Goal: Task Accomplishment & Management: Manage account settings

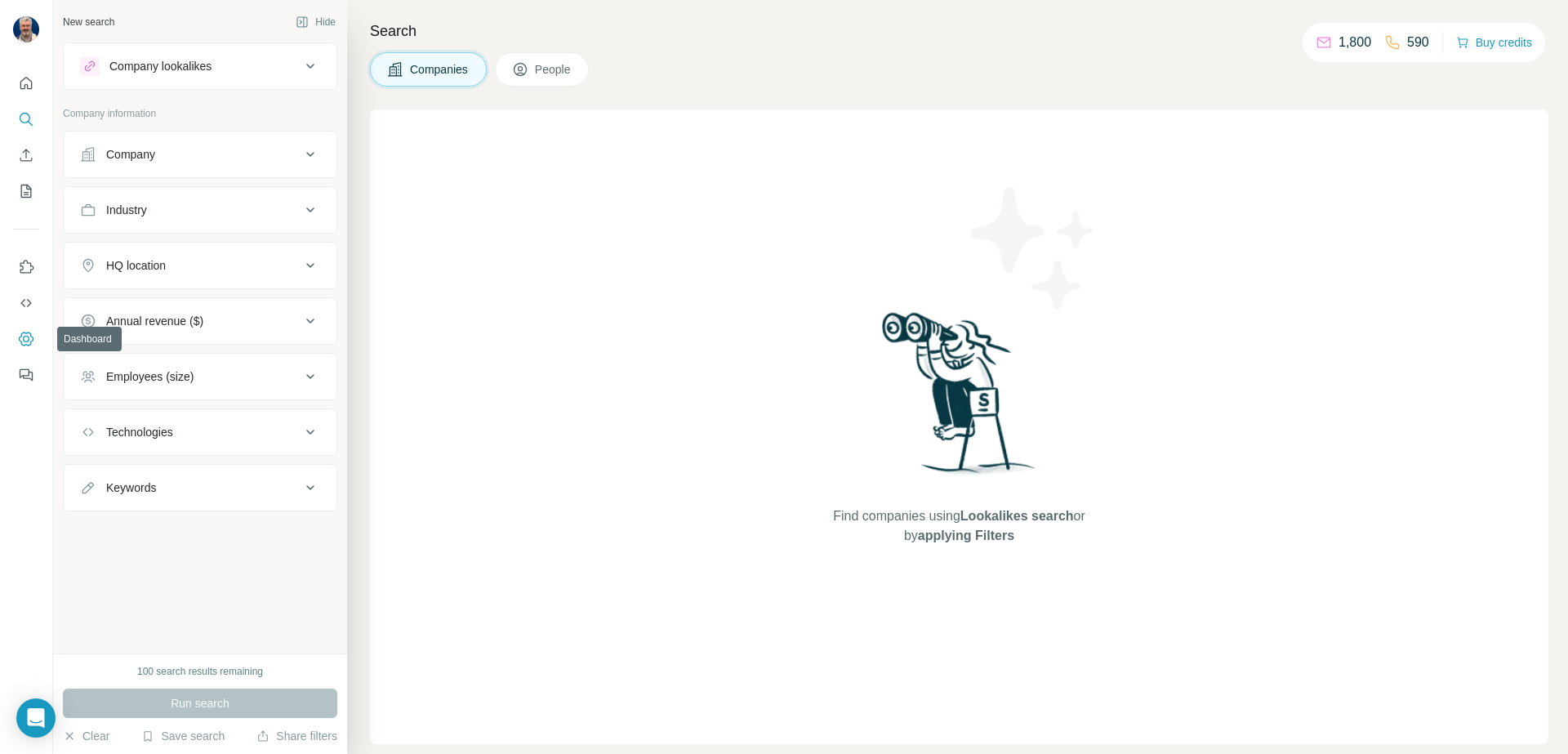
click at [22, 342] on icon "Dashboard" at bounding box center [26, 338] width 16 height 16
click at [26, 329] on button "Dashboard" at bounding box center [26, 339] width 26 height 29
click at [273, 66] on div "Company lookalikes" at bounding box center [191, 66] width 221 height 20
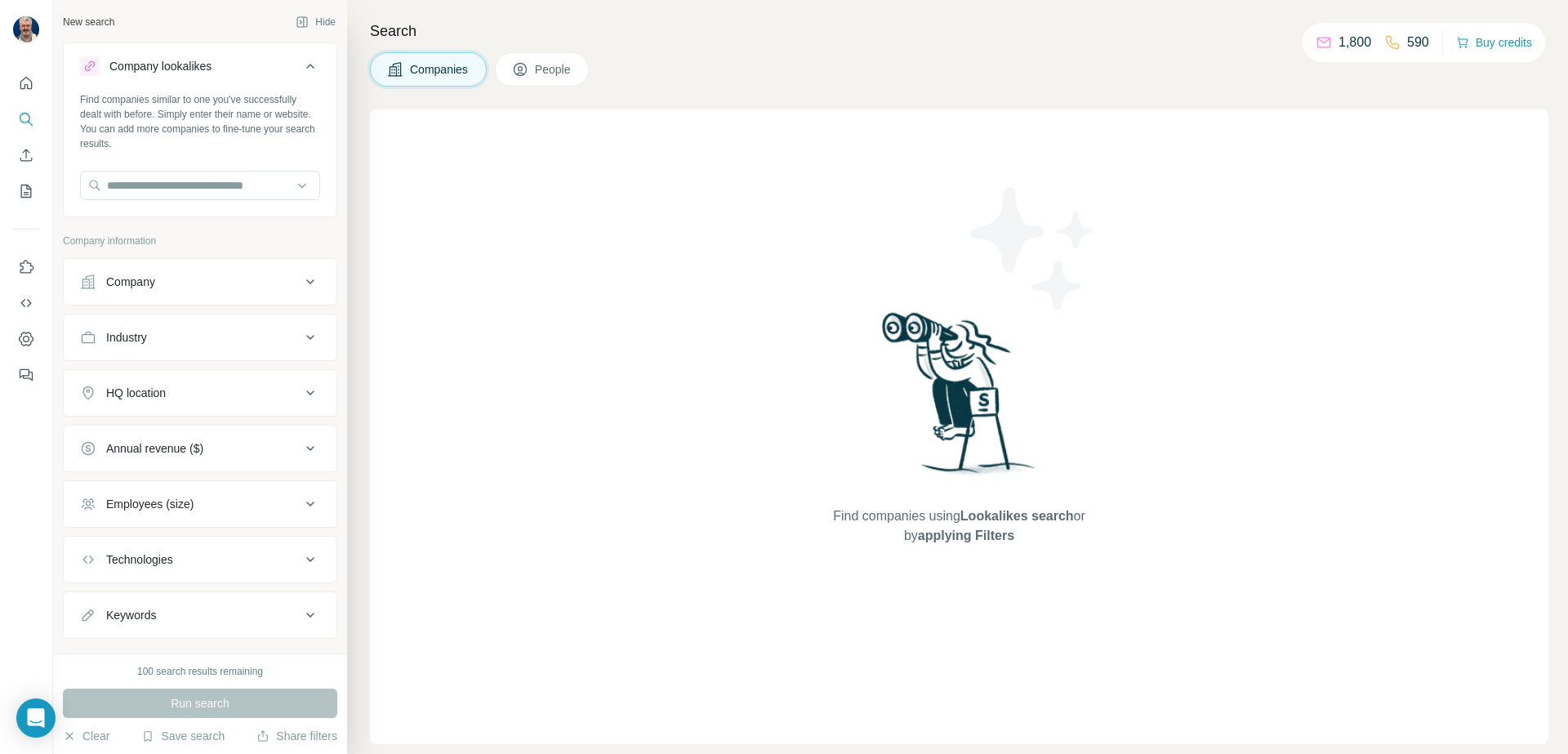
click at [214, 293] on button "Company" at bounding box center [200, 281] width 273 height 39
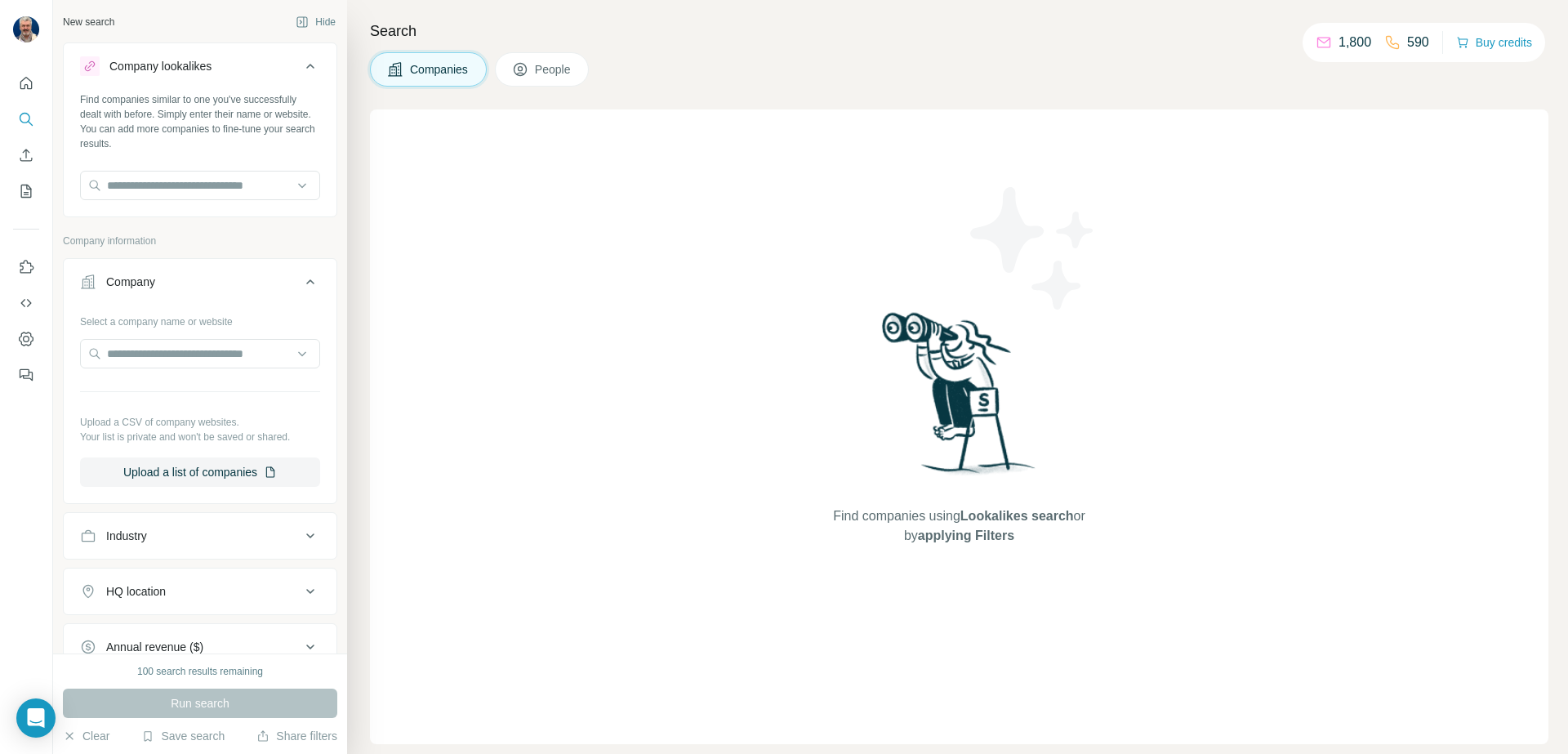
click at [210, 236] on p "Company information" at bounding box center [200, 241] width 274 height 15
click at [310, 279] on icon at bounding box center [310, 281] width 20 height 20
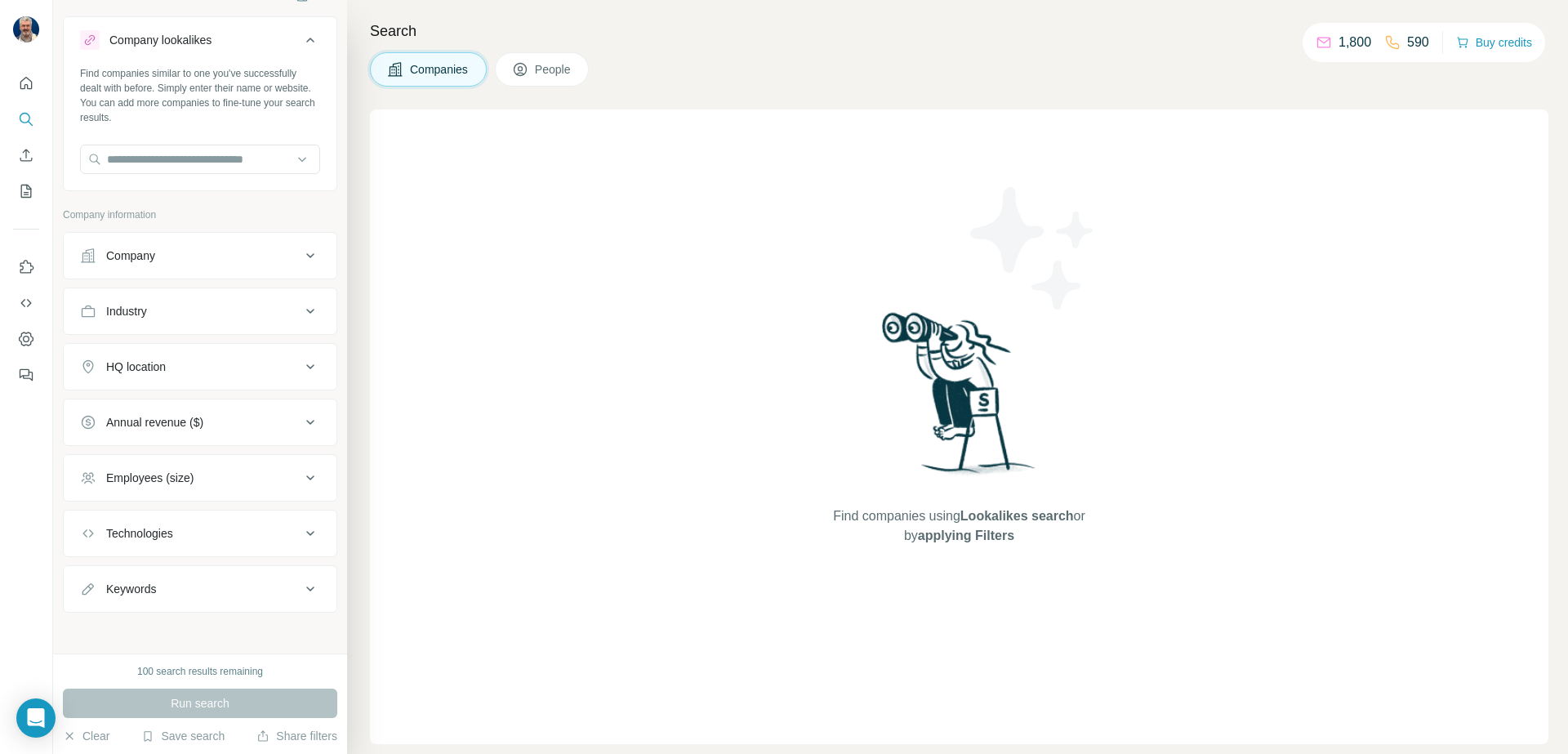
scroll to position [31, 0]
click at [248, 307] on div "Industry" at bounding box center [191, 306] width 221 height 16
click at [234, 345] on input at bounding box center [191, 347] width 202 height 18
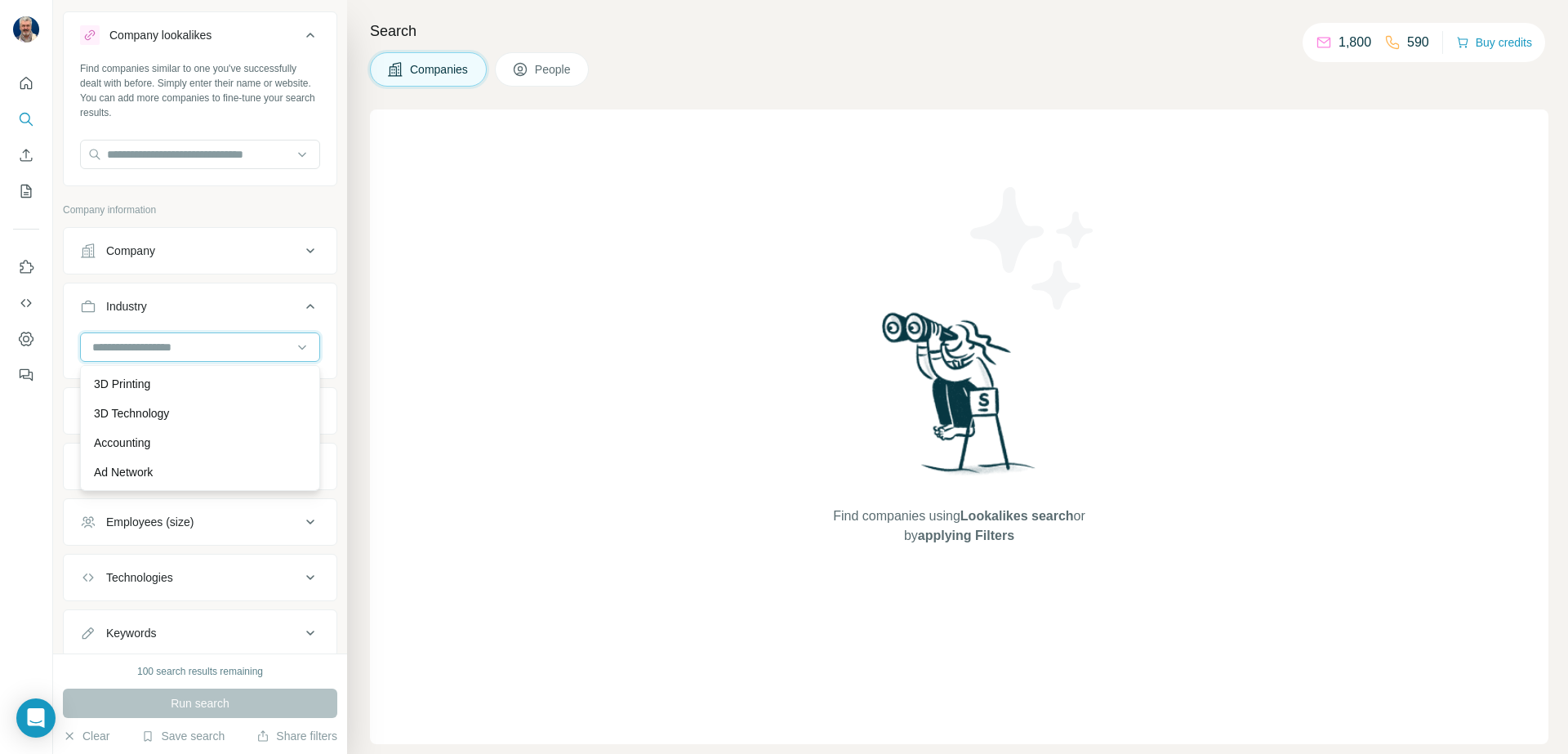
click at [234, 345] on input at bounding box center [191, 347] width 202 height 18
type input "****"
click at [158, 379] on p "Higher Education" at bounding box center [137, 384] width 87 height 16
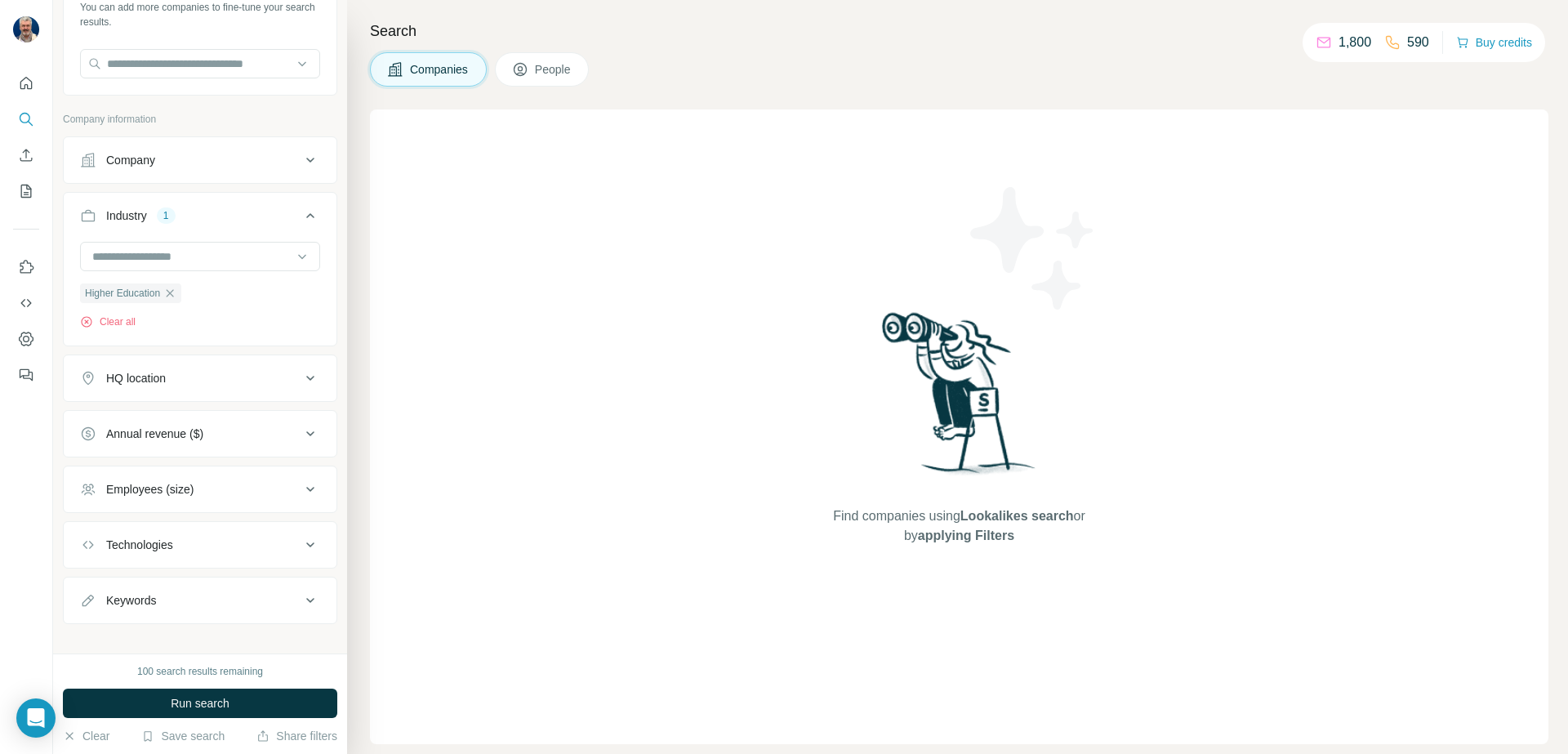
scroll to position [123, 0]
click at [253, 382] on div "HQ location" at bounding box center [191, 377] width 221 height 16
click at [232, 414] on input "text" at bounding box center [200, 418] width 240 height 29
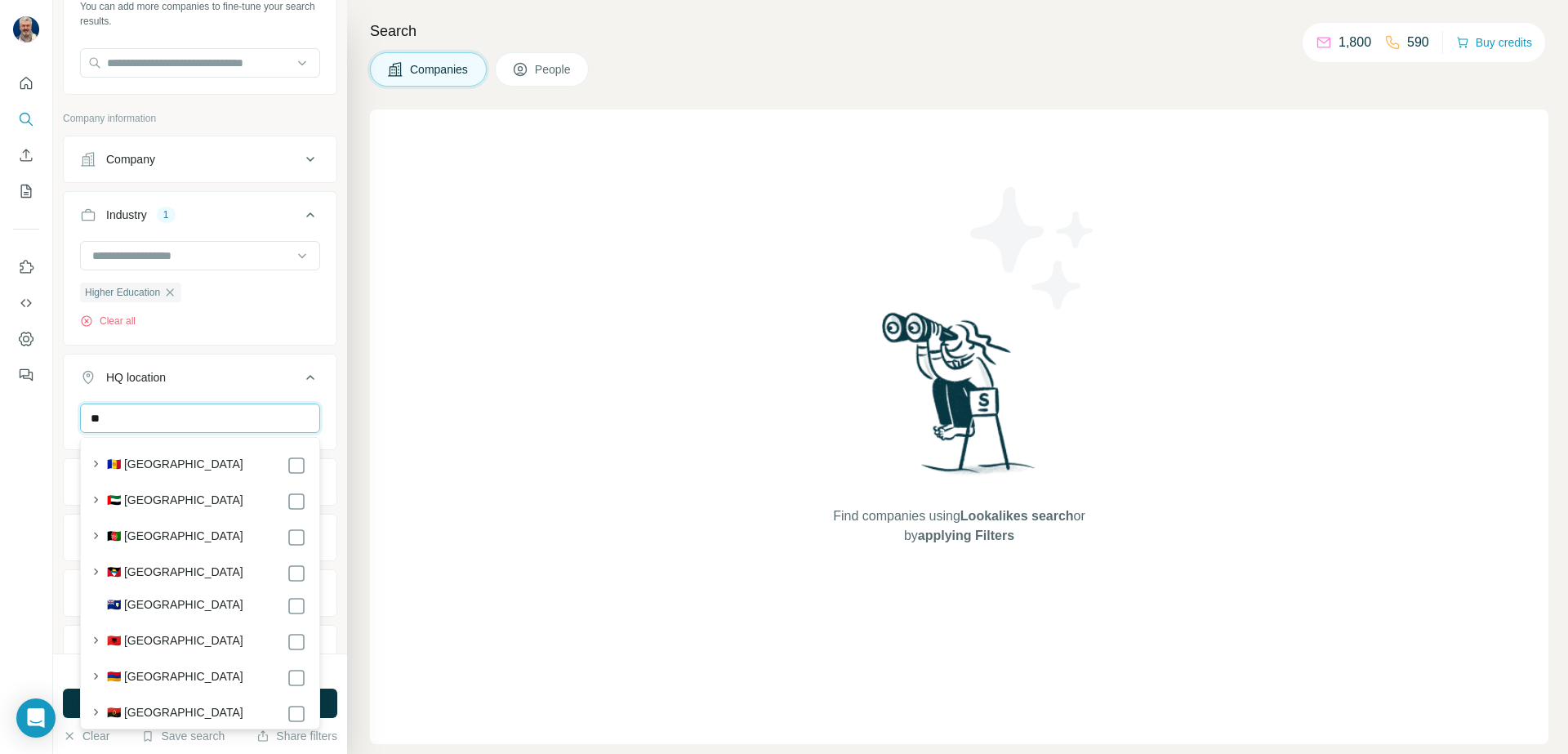
type input "*"
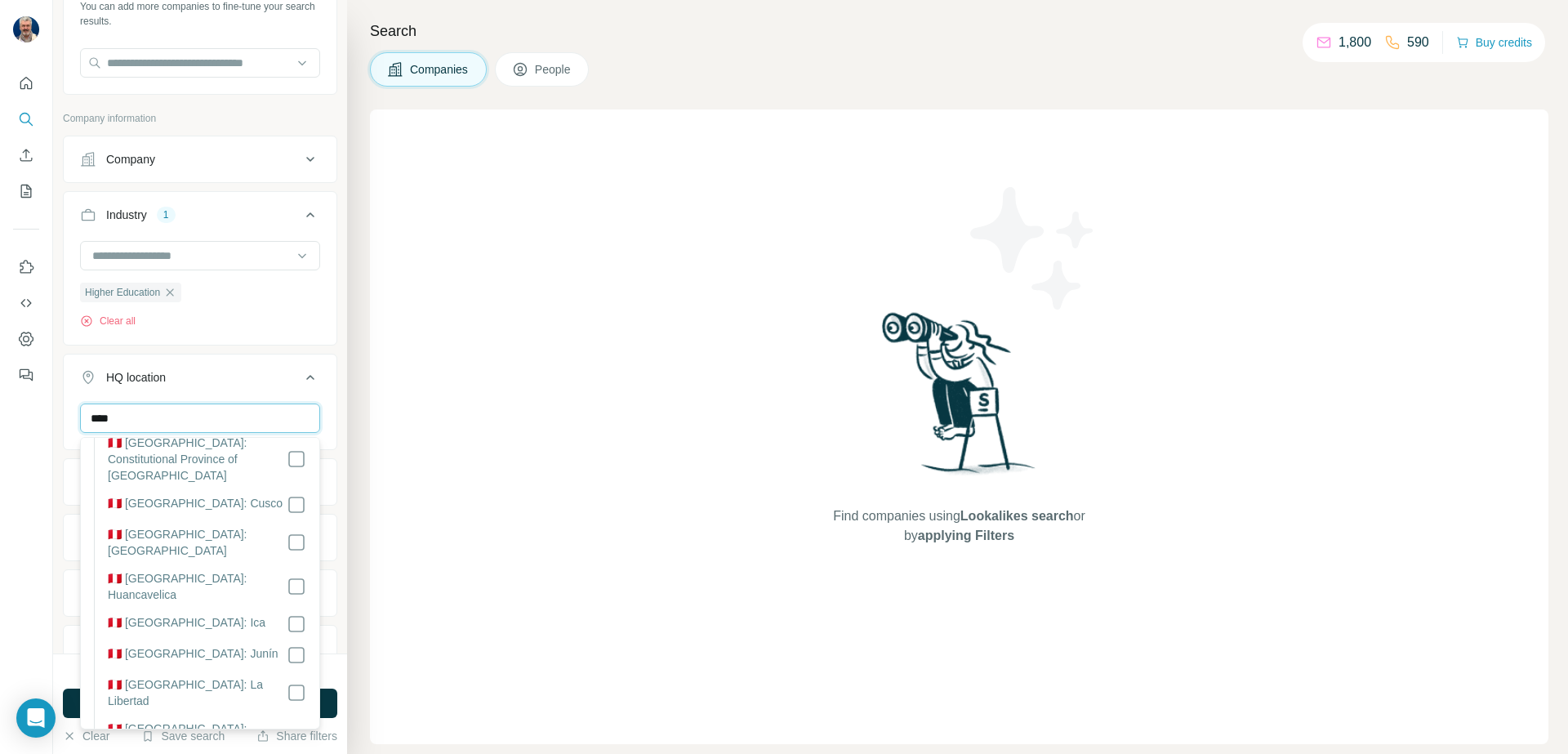
scroll to position [411, 0]
type input "****"
click at [342, 518] on div "New search Hide Company lookalikes Find companies similar to one you've success…" at bounding box center [200, 327] width 294 height 654
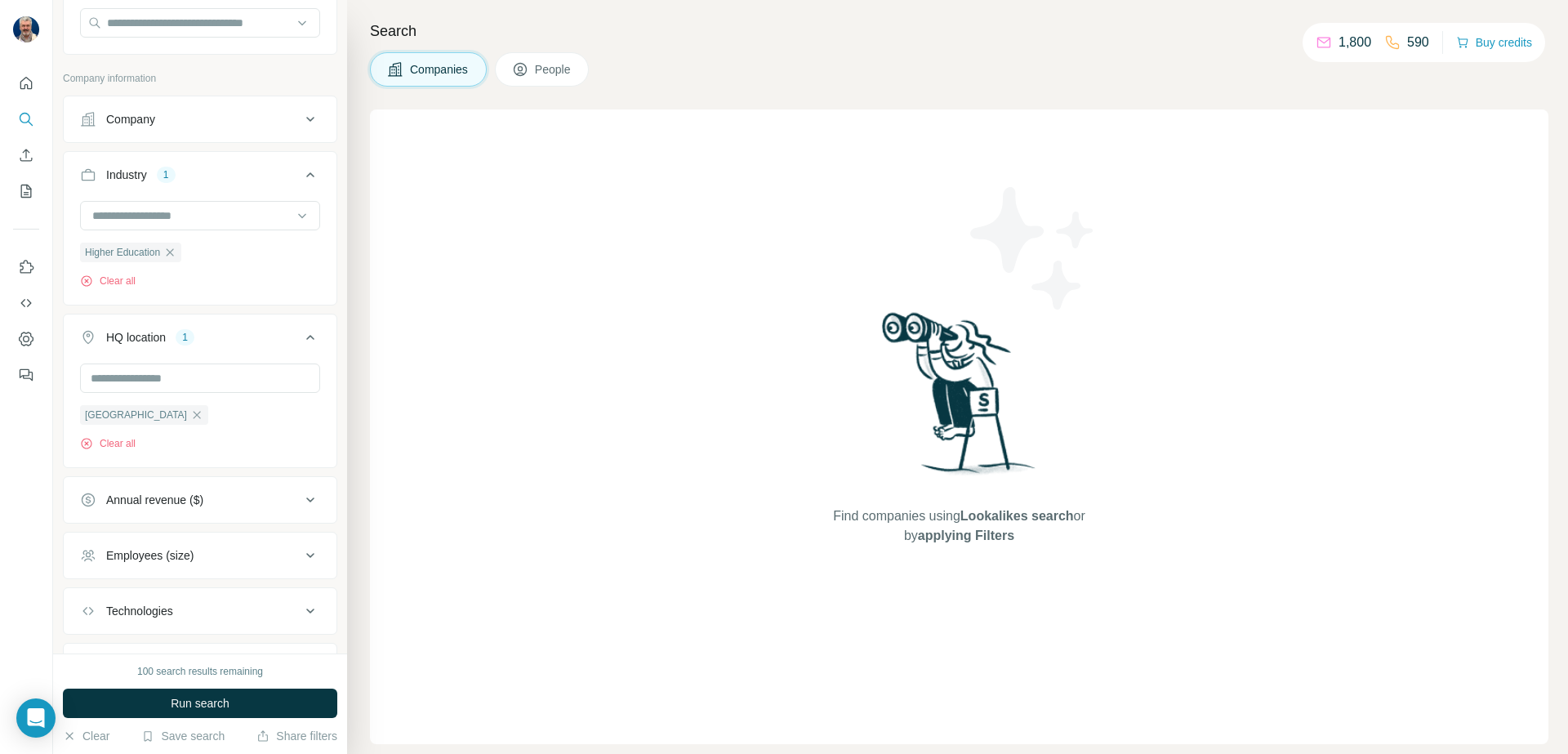
scroll to position [167, 0]
click at [226, 493] on div "Annual revenue ($)" at bounding box center [191, 495] width 221 height 16
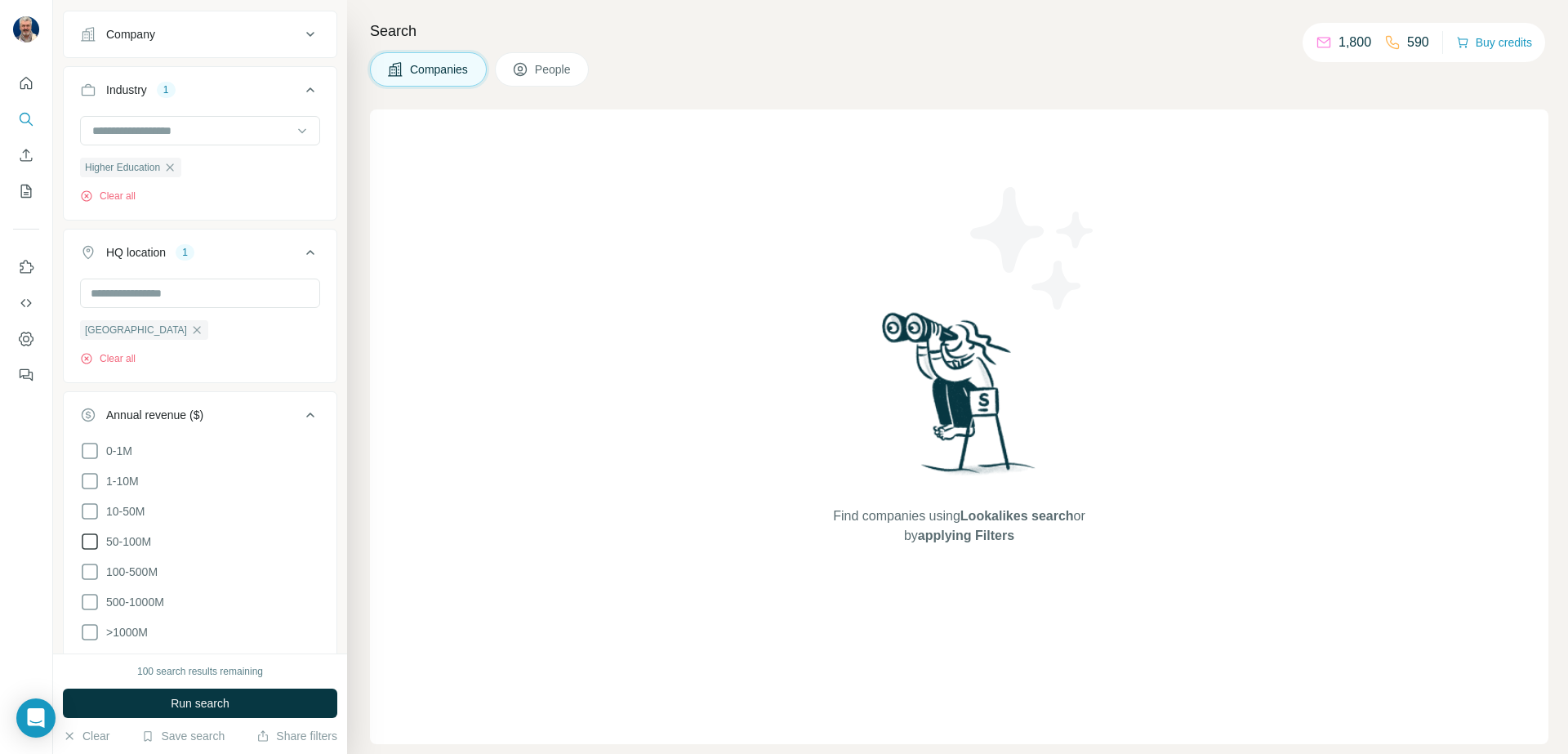
scroll to position [273, 0]
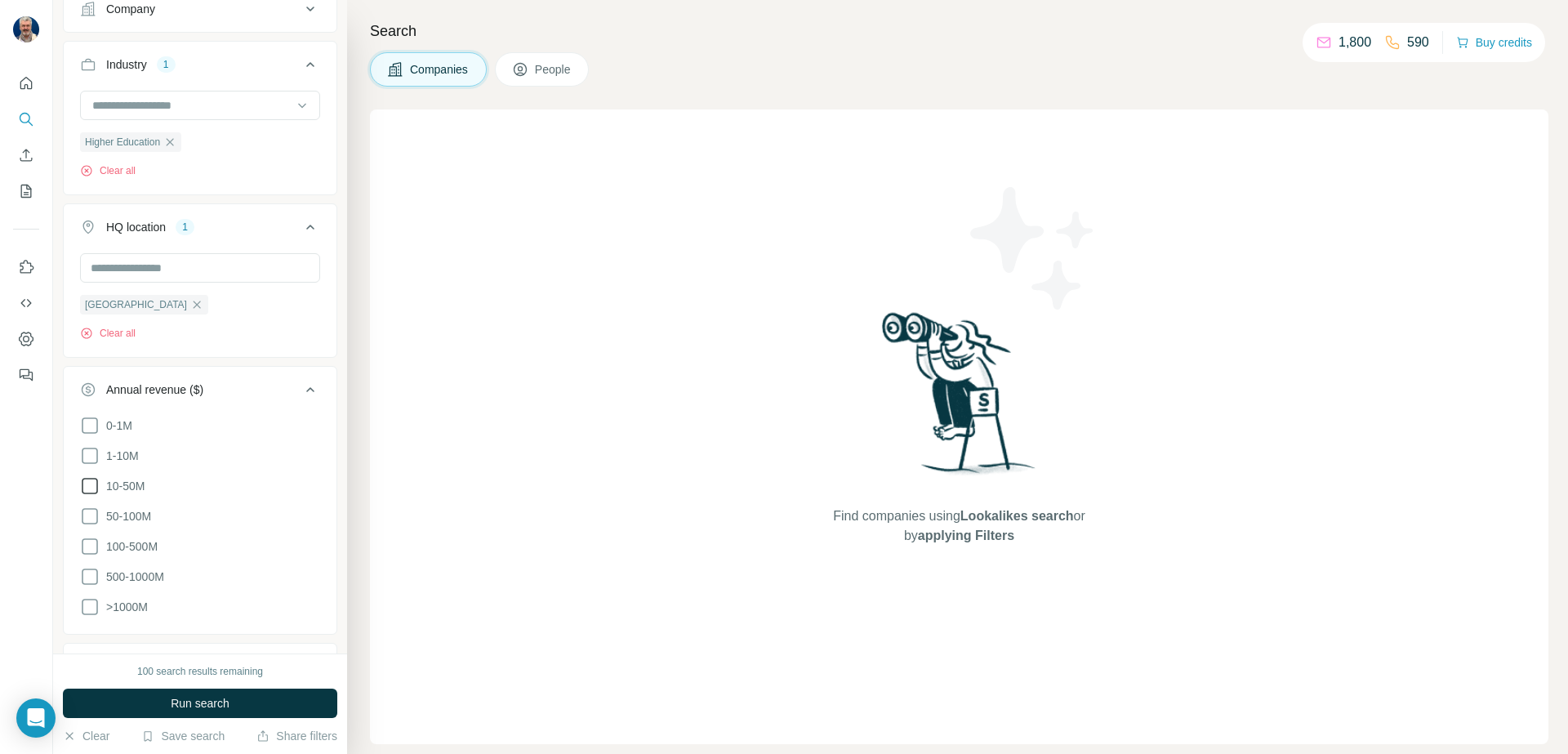
click at [91, 489] on icon at bounding box center [90, 486] width 20 height 20
click at [91, 515] on icon at bounding box center [90, 516] width 20 height 20
click at [91, 540] on icon at bounding box center [90, 546] width 20 height 20
click at [91, 577] on icon at bounding box center [90, 576] width 20 height 20
click at [91, 613] on icon at bounding box center [90, 606] width 16 height 16
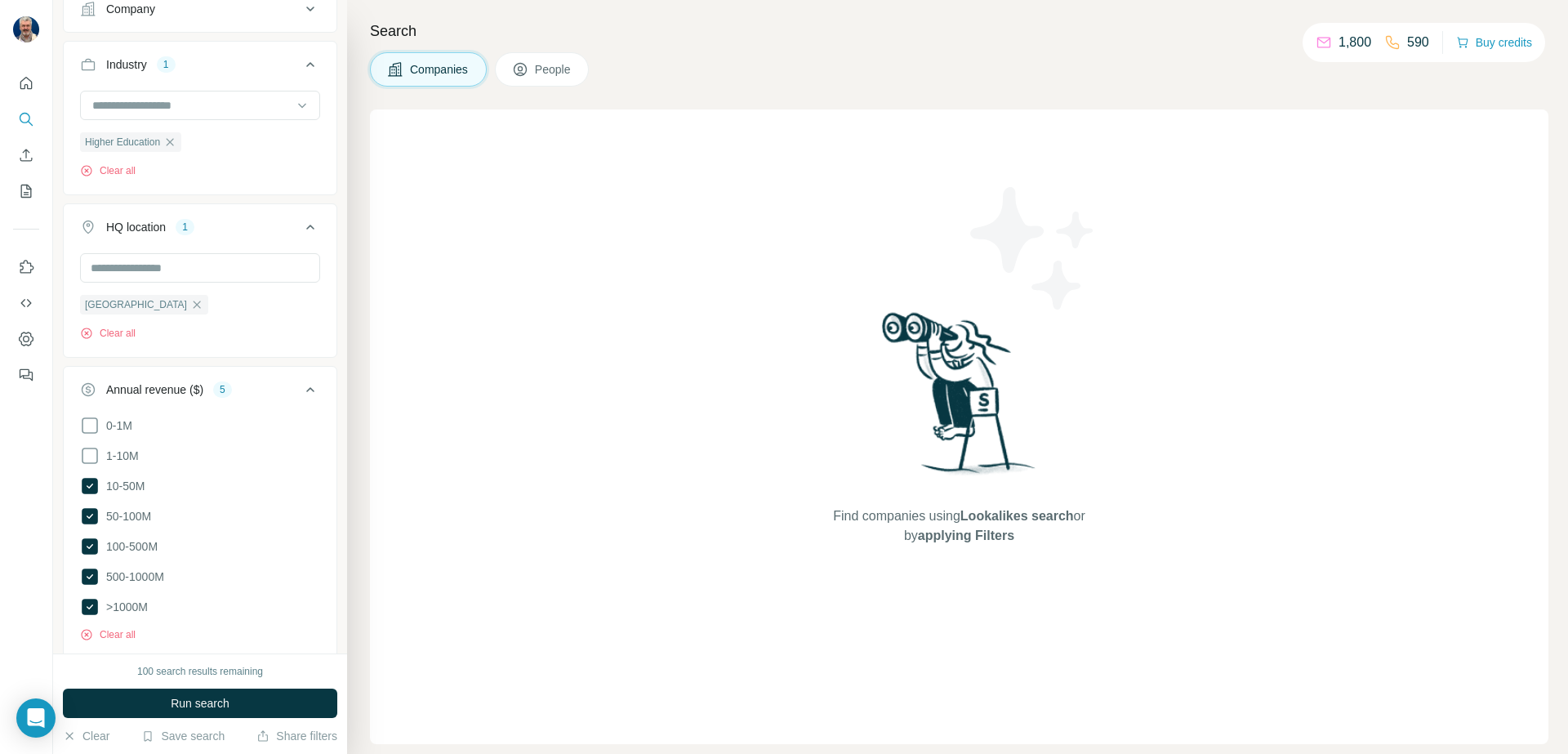
click at [315, 393] on icon at bounding box center [310, 389] width 20 height 20
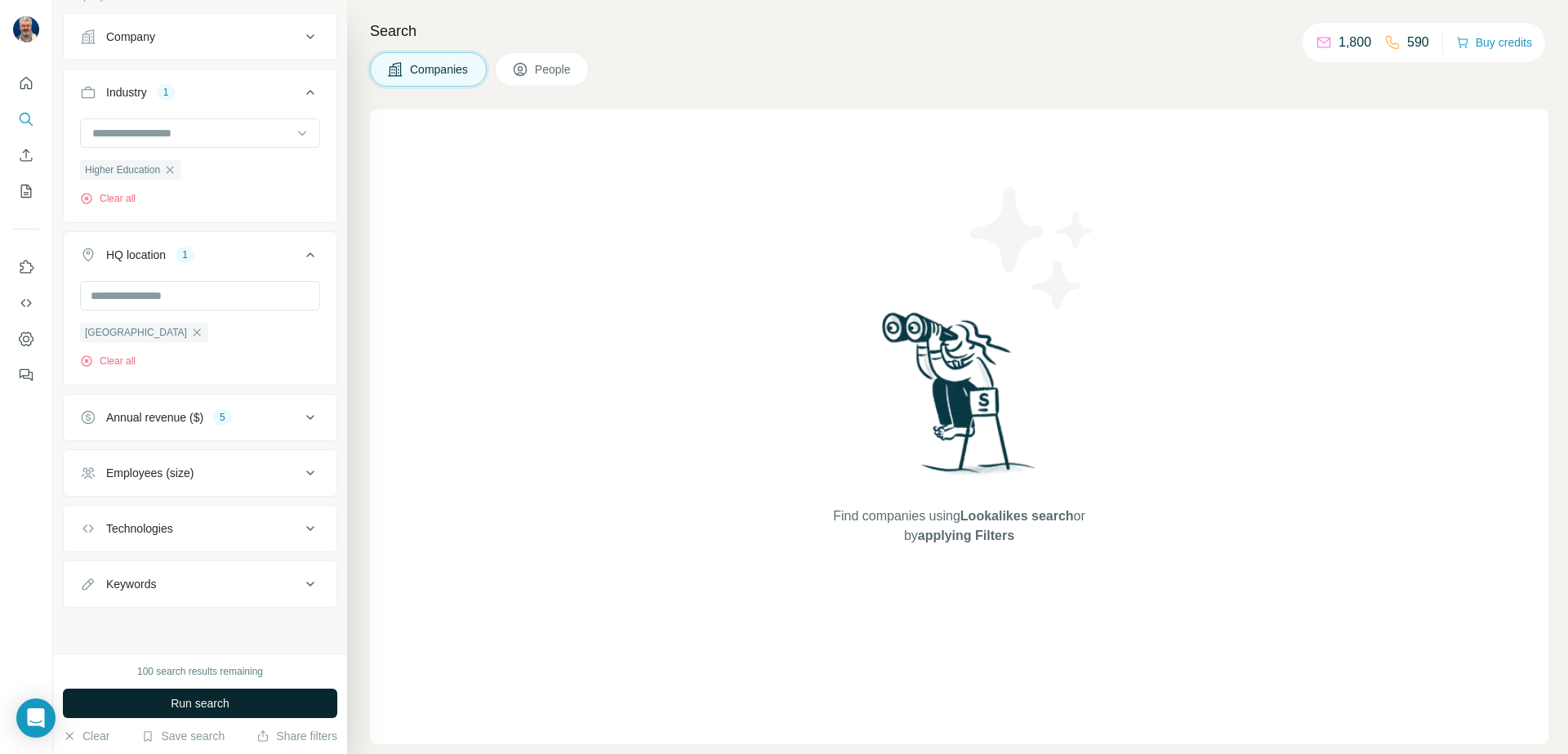
click at [212, 700] on span "Run search" at bounding box center [200, 703] width 59 height 16
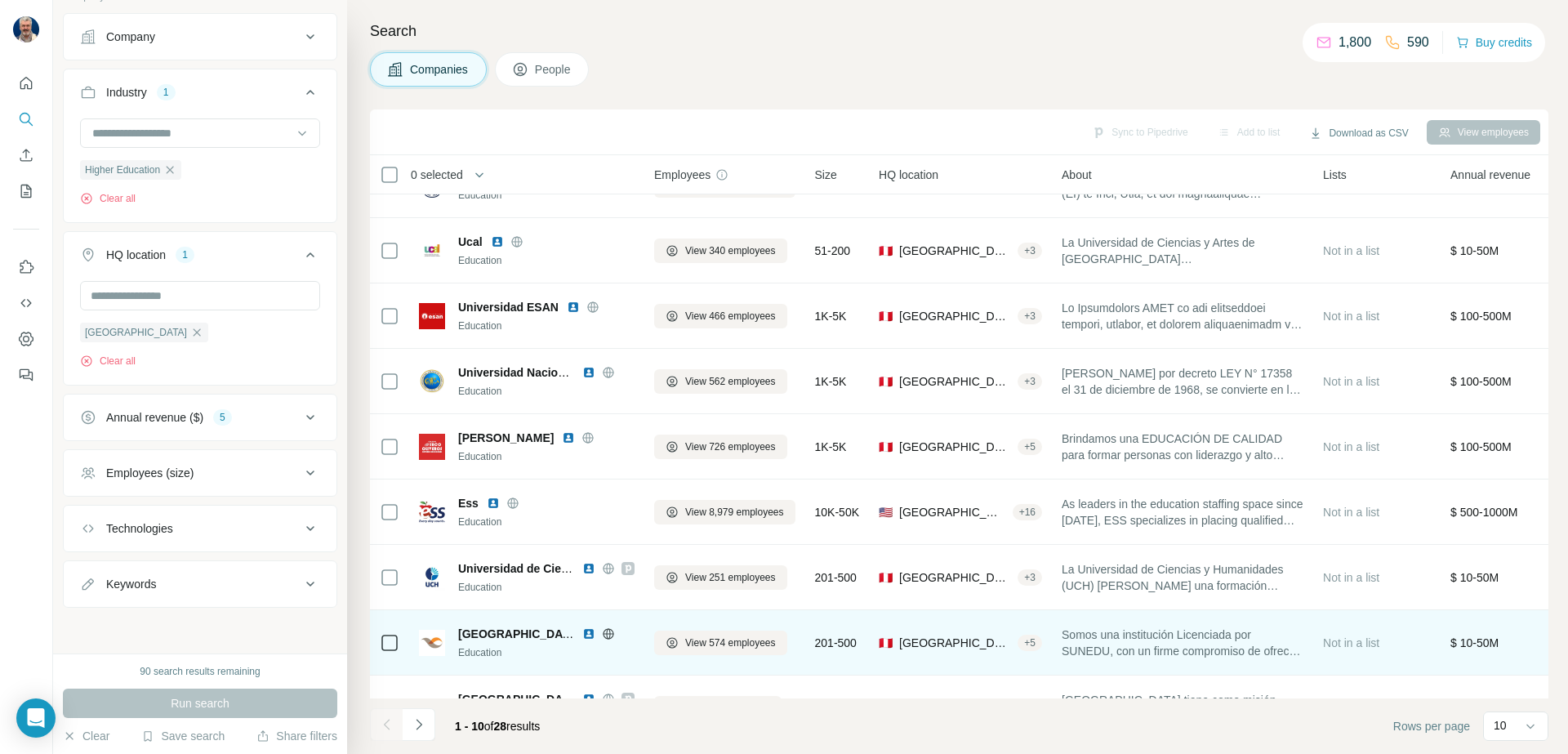
scroll to position [149, 0]
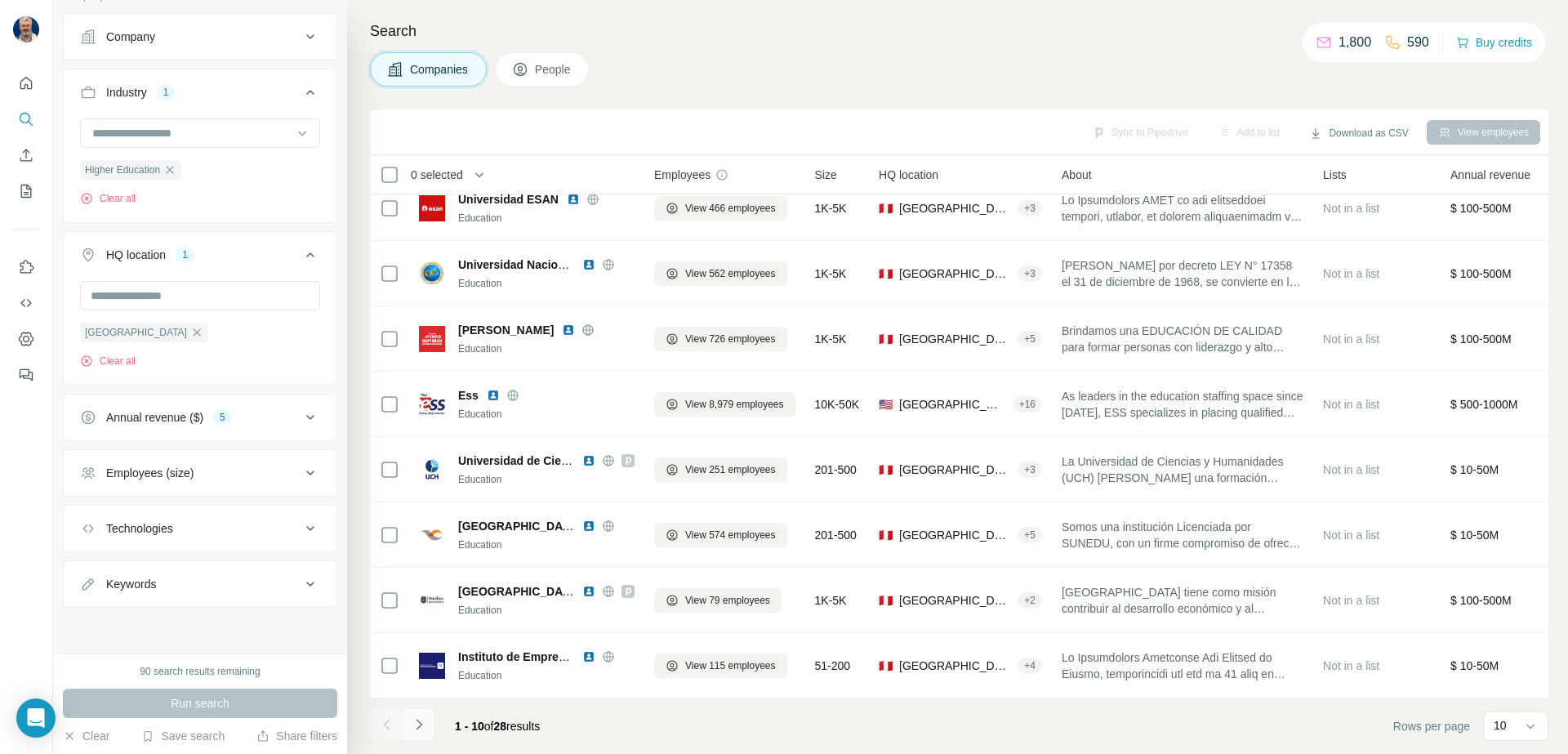
click at [425, 723] on icon "Navigate to next page" at bounding box center [418, 724] width 16 height 16
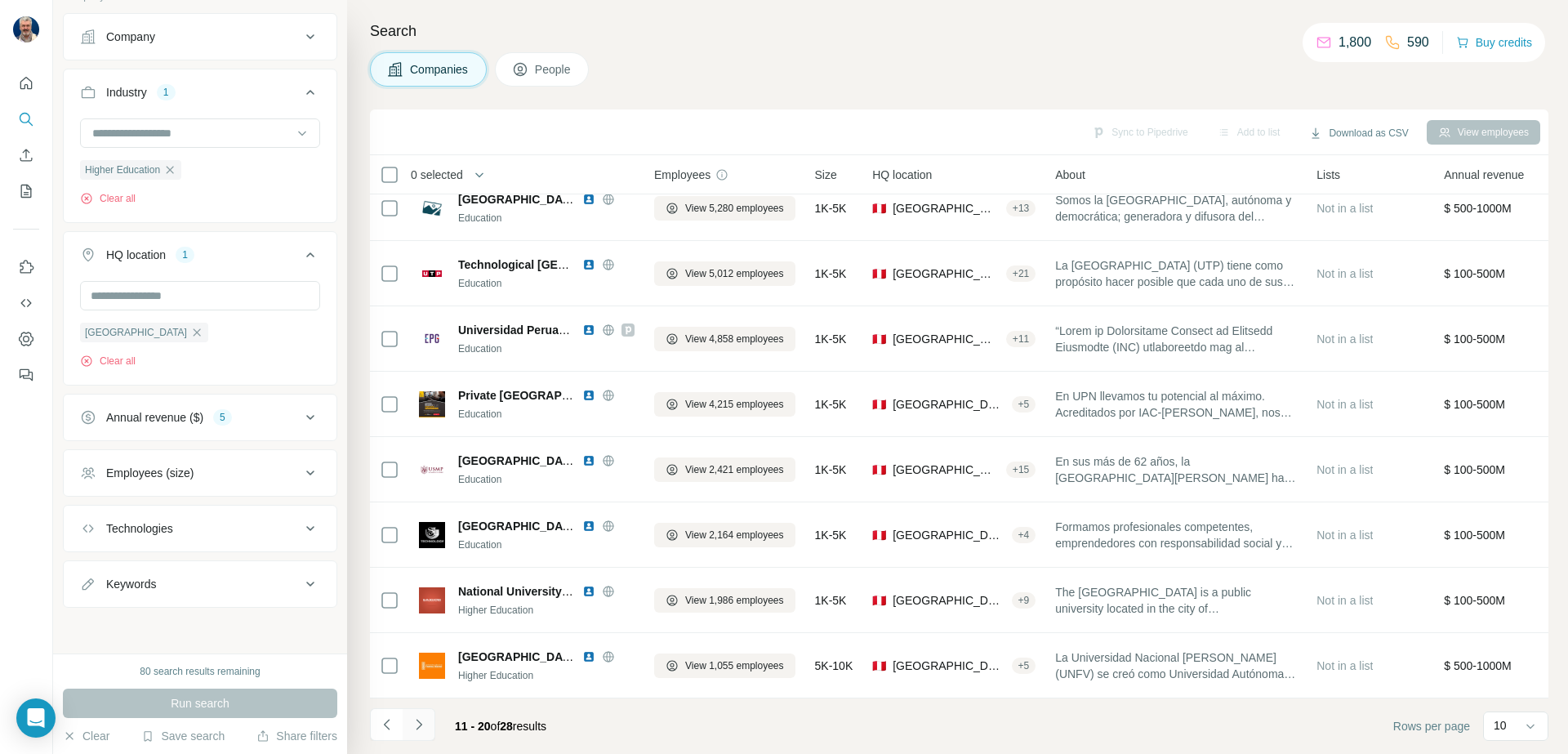
click at [422, 723] on icon "Navigate to next page" at bounding box center [418, 724] width 16 height 16
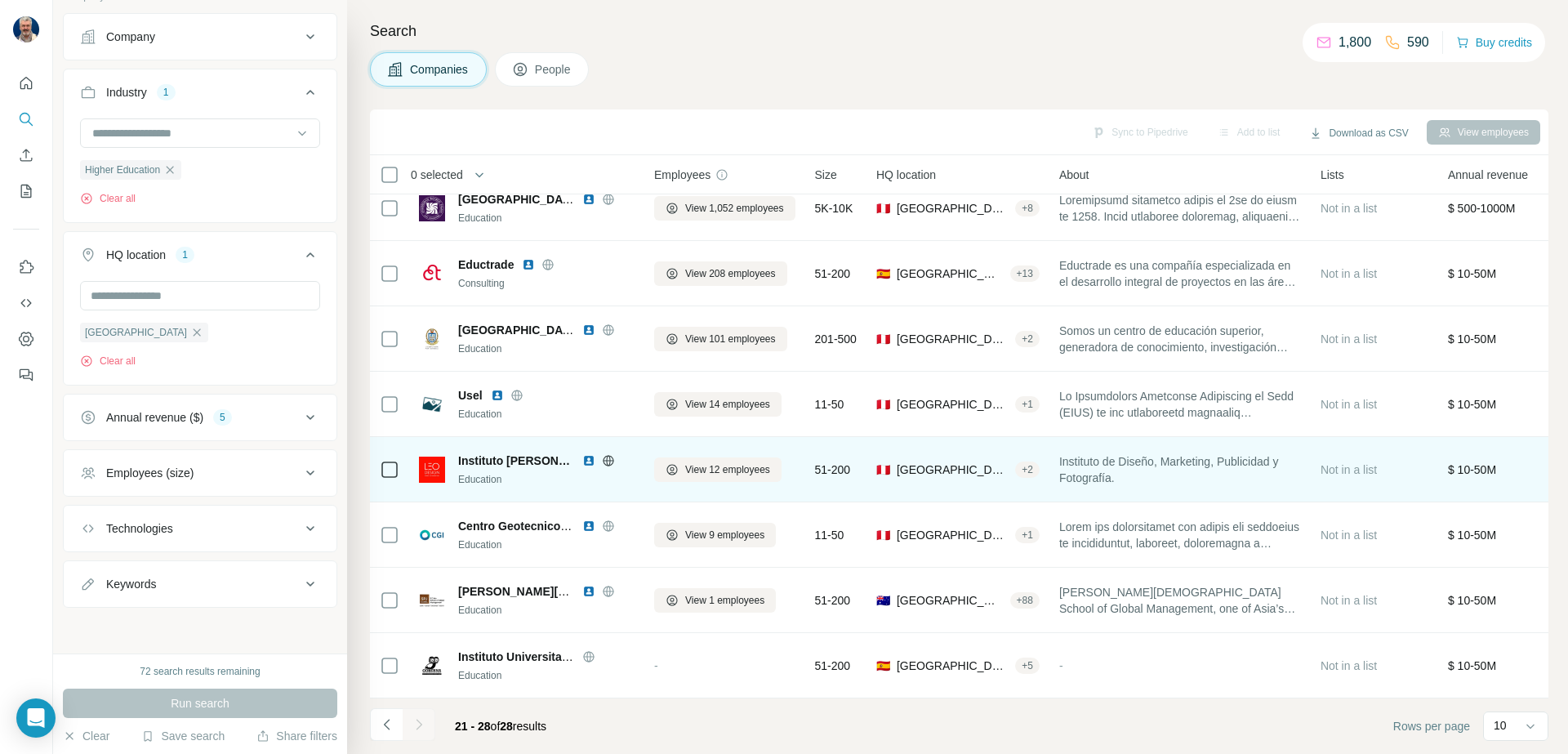
scroll to position [0, 0]
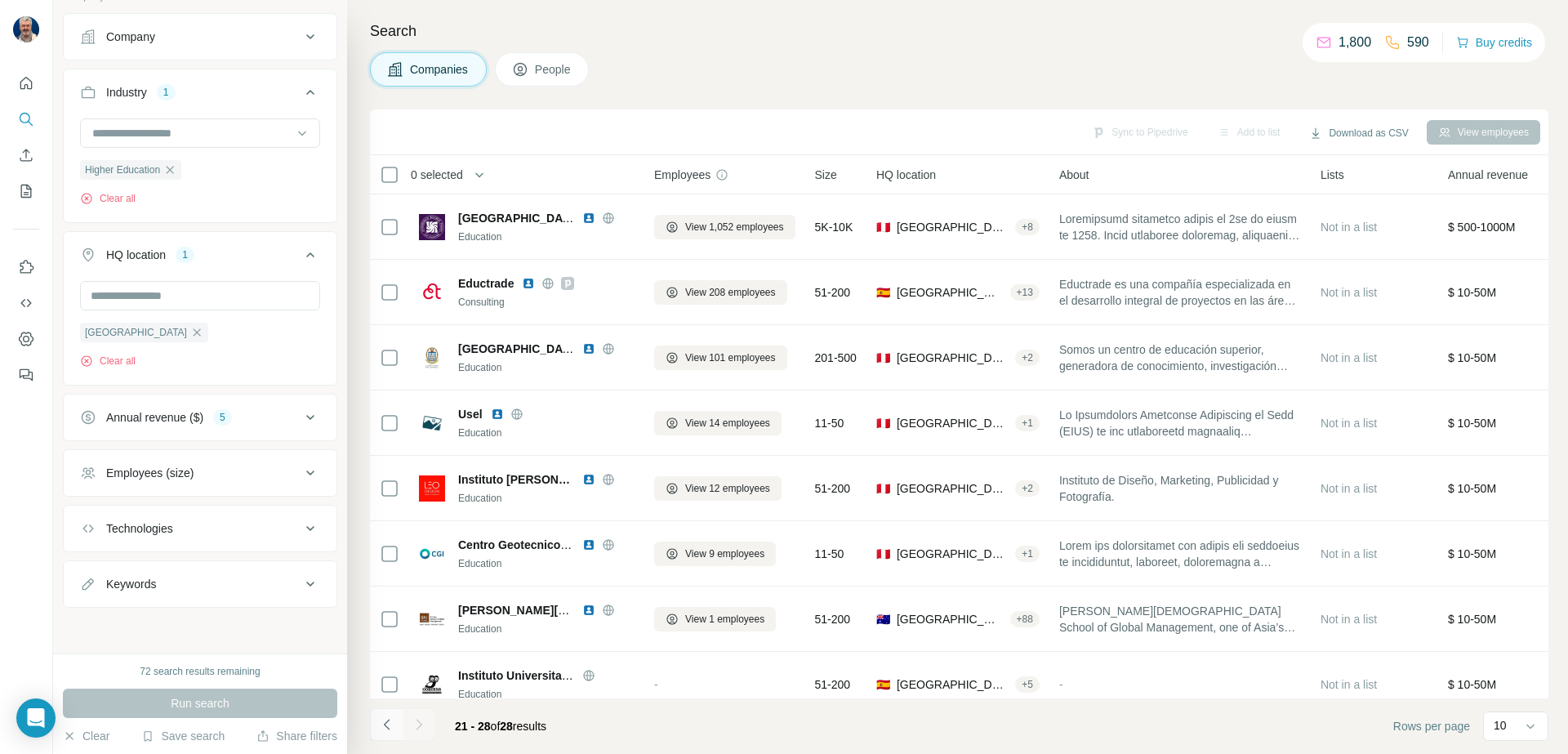
click at [387, 721] on icon "Navigate to previous page" at bounding box center [386, 724] width 16 height 16
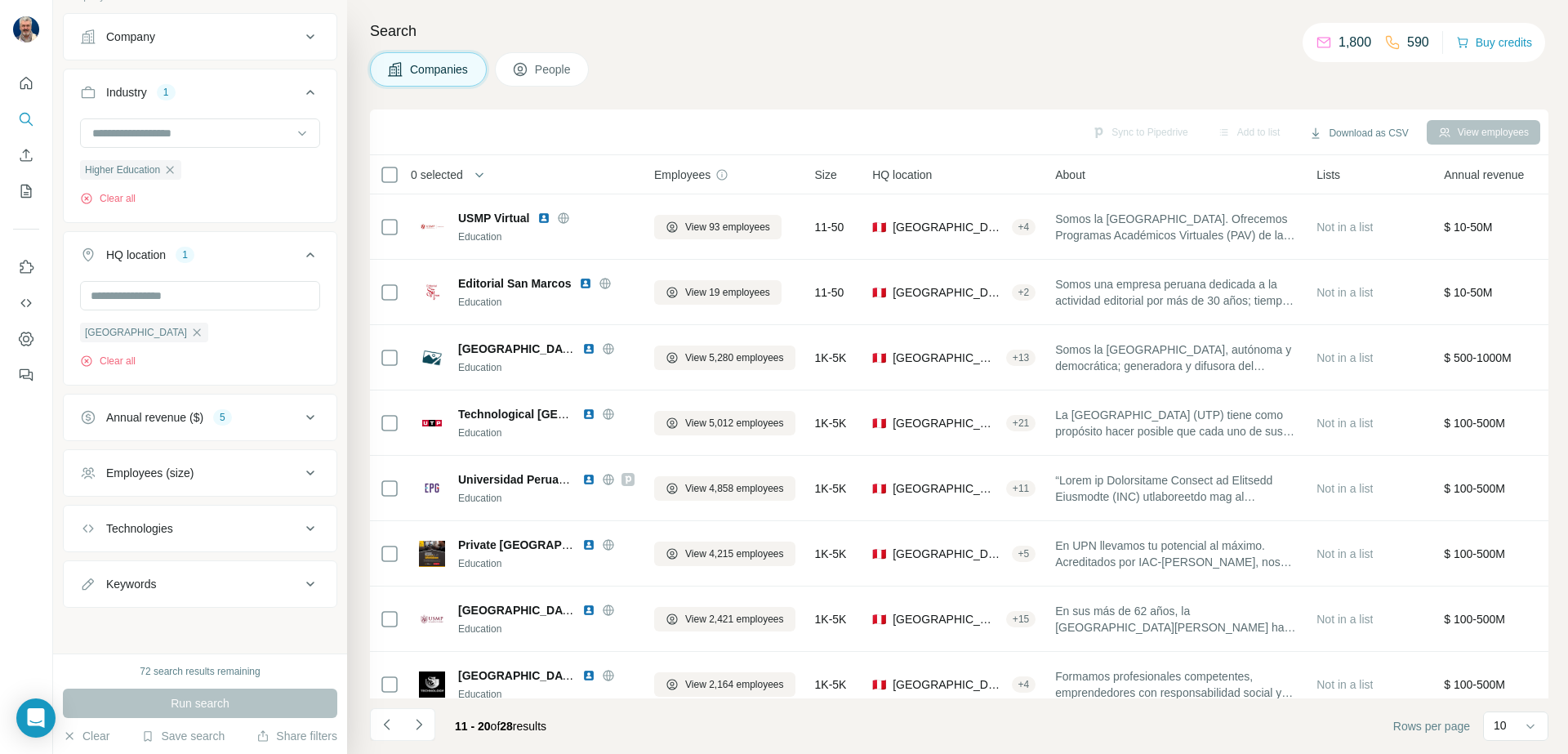
click at [198, 481] on button "Employees (size)" at bounding box center [200, 473] width 273 height 39
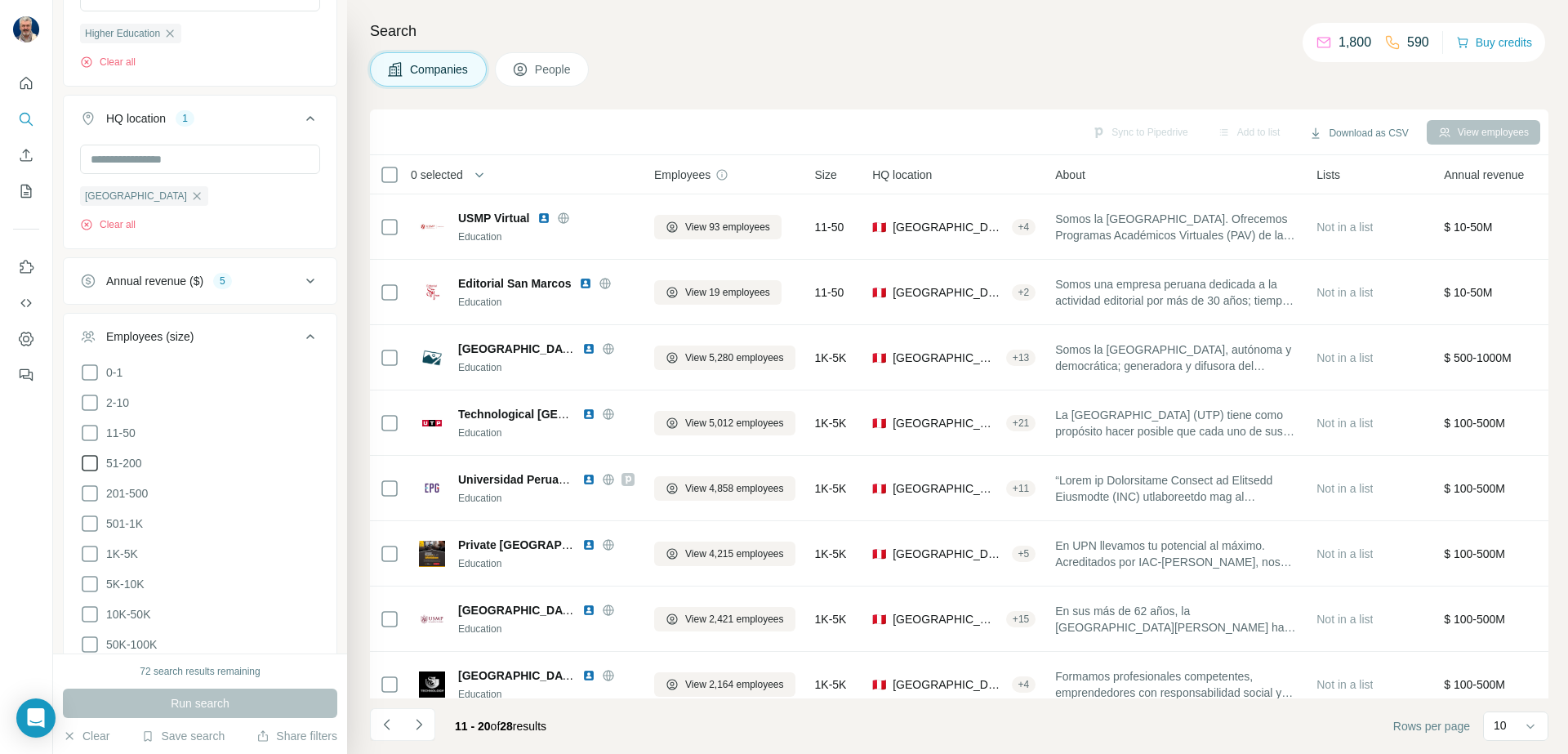
scroll to position [393, 0]
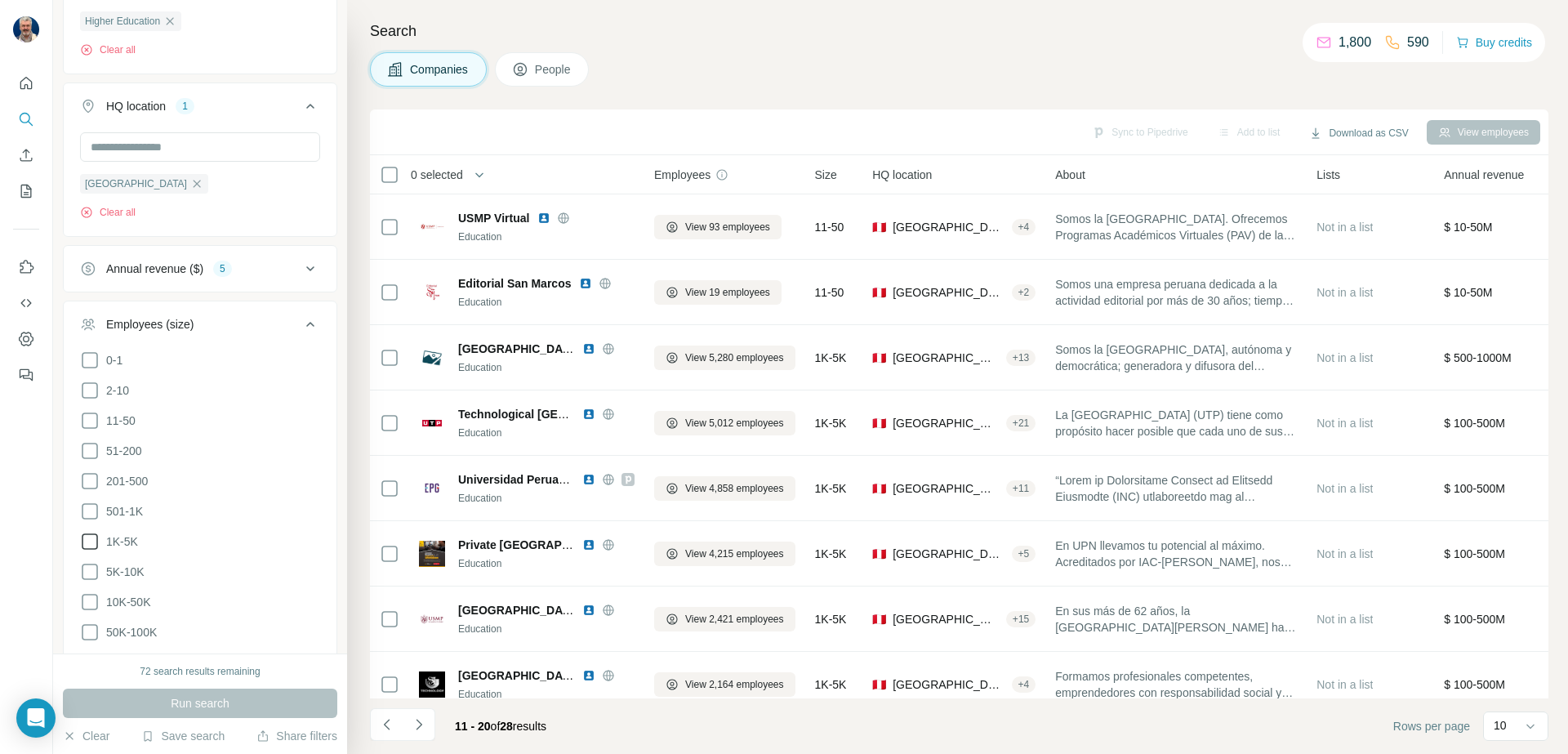
click at [88, 544] on icon at bounding box center [90, 541] width 20 height 20
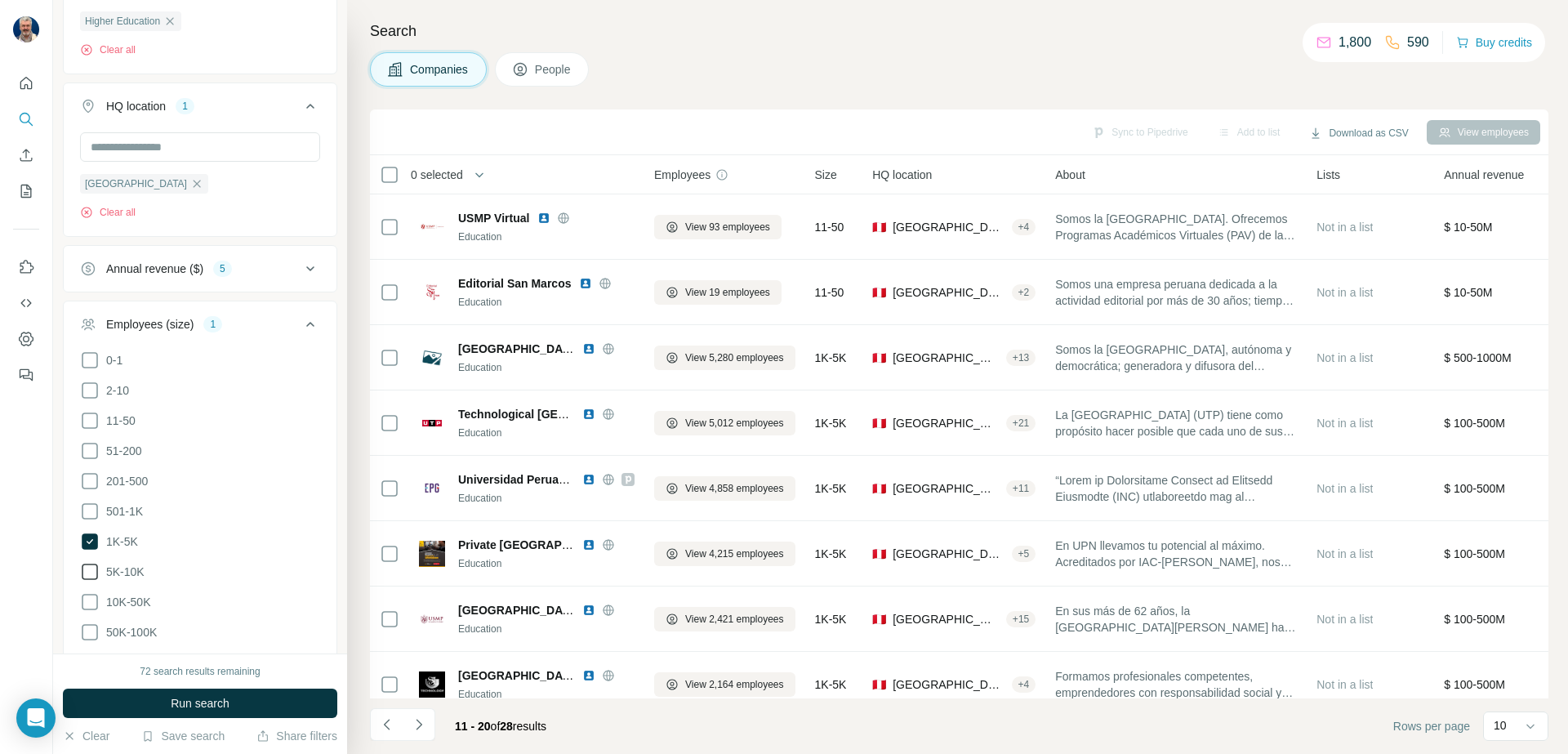
click at [88, 567] on icon at bounding box center [90, 571] width 20 height 20
click at [89, 597] on icon at bounding box center [90, 601] width 20 height 20
click at [89, 626] on icon at bounding box center [90, 632] width 20 height 20
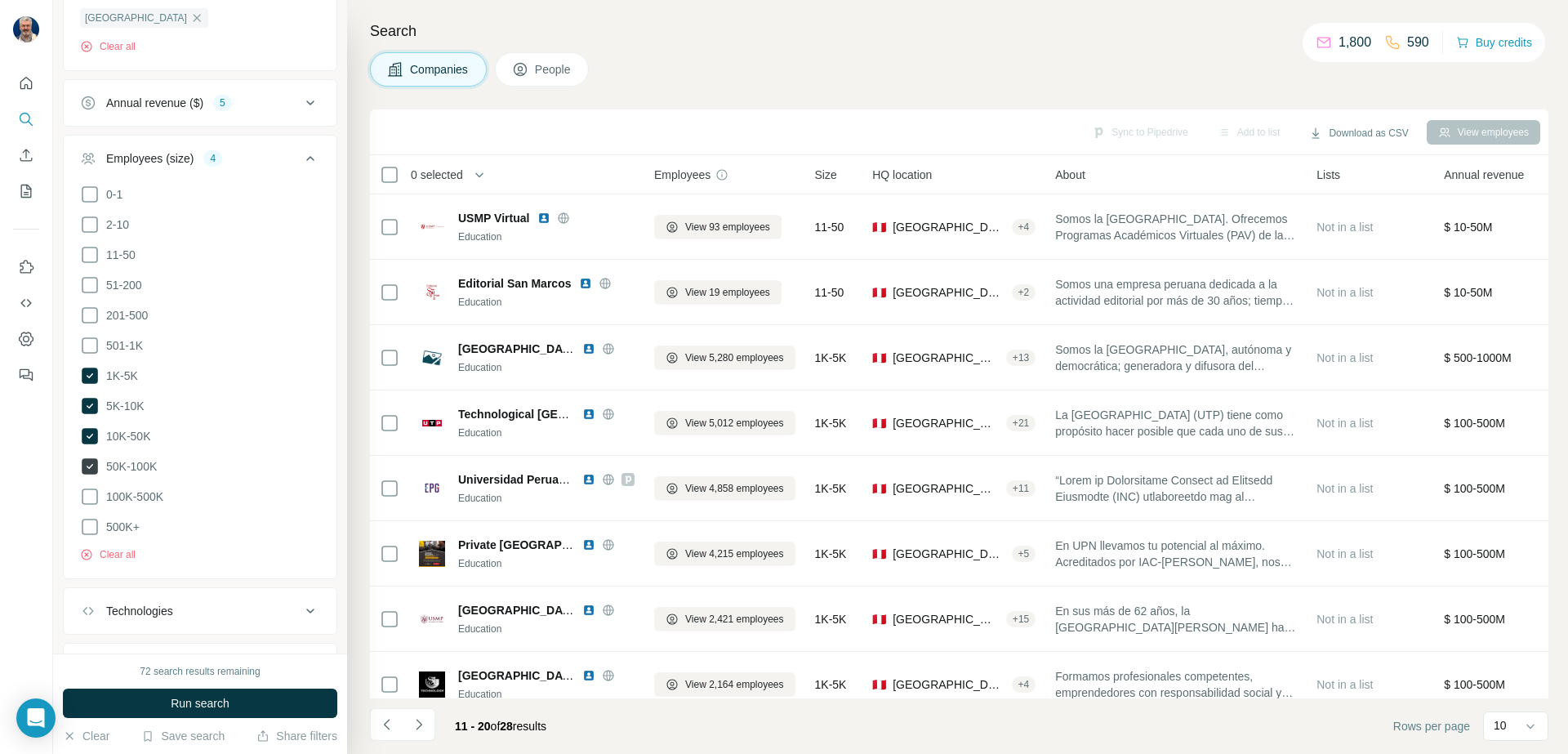
scroll to position [573, 0]
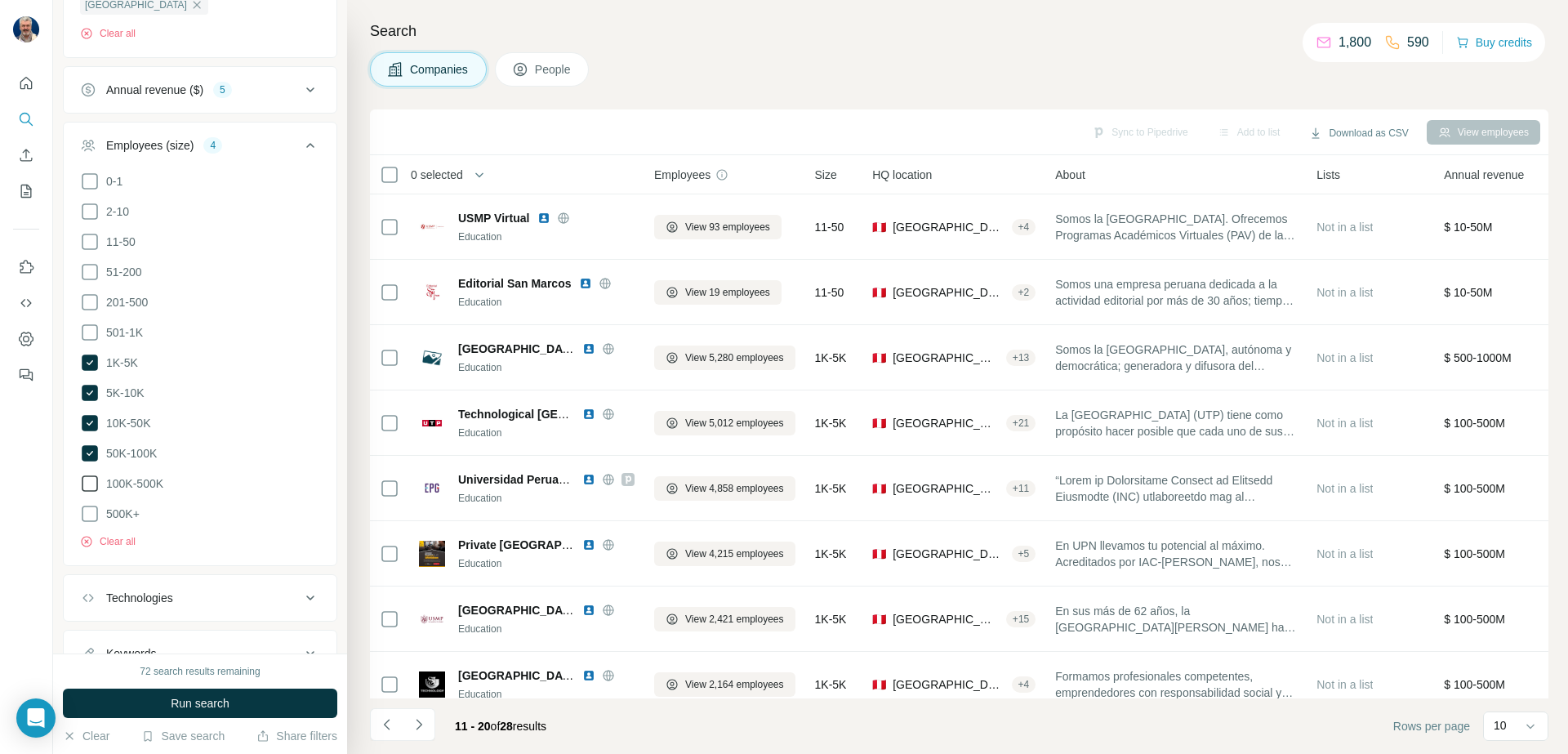
click at [91, 481] on icon at bounding box center [90, 483] width 20 height 20
click at [125, 704] on button "Run search" at bounding box center [200, 703] width 274 height 29
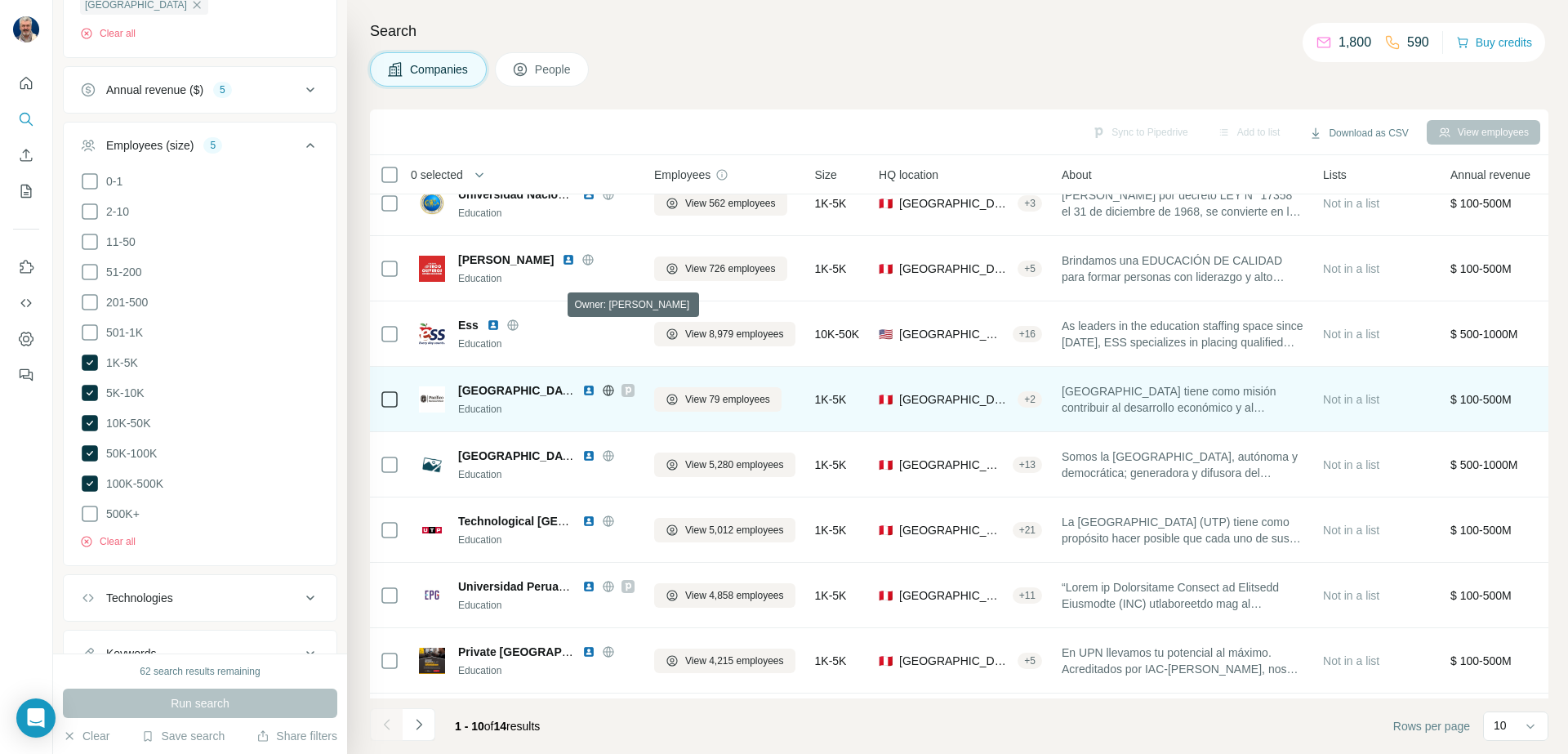
scroll to position [87, 0]
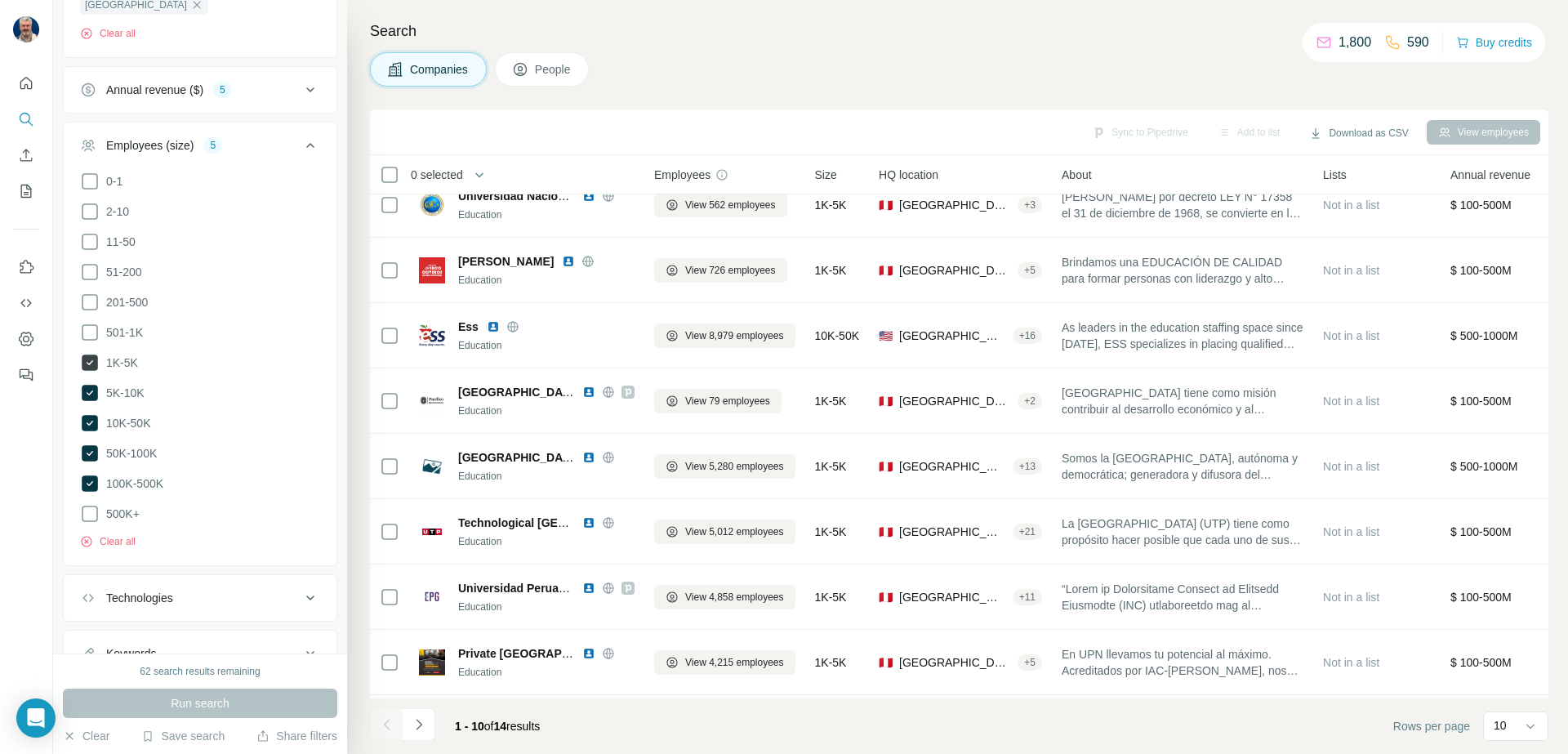
click at [96, 367] on icon at bounding box center [90, 362] width 16 height 16
click at [96, 365] on icon at bounding box center [90, 362] width 20 height 20
click at [90, 328] on icon at bounding box center [90, 332] width 20 height 20
click at [160, 702] on button "Run search" at bounding box center [200, 703] width 274 height 29
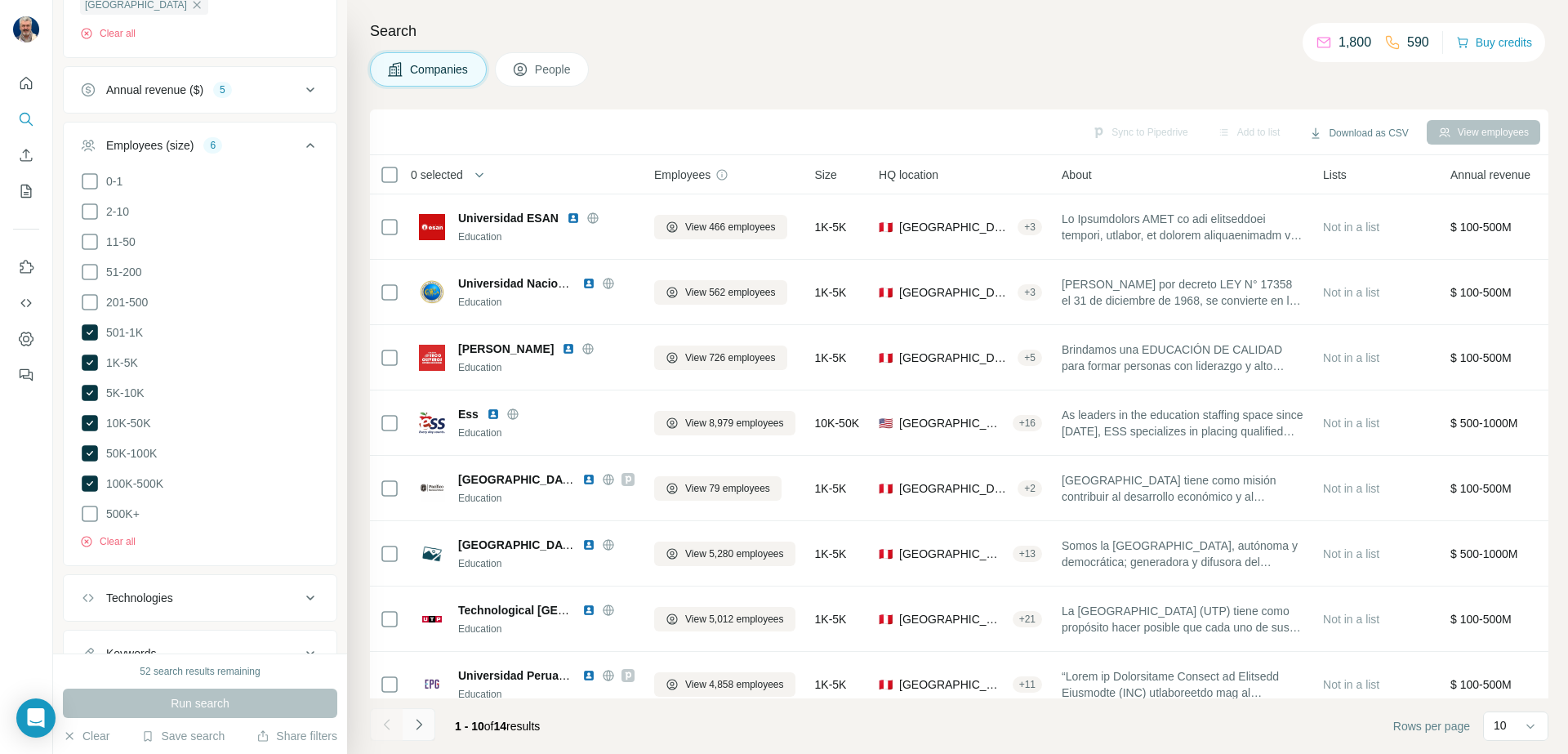
click at [417, 721] on icon "Navigate to next page" at bounding box center [418, 724] width 16 height 16
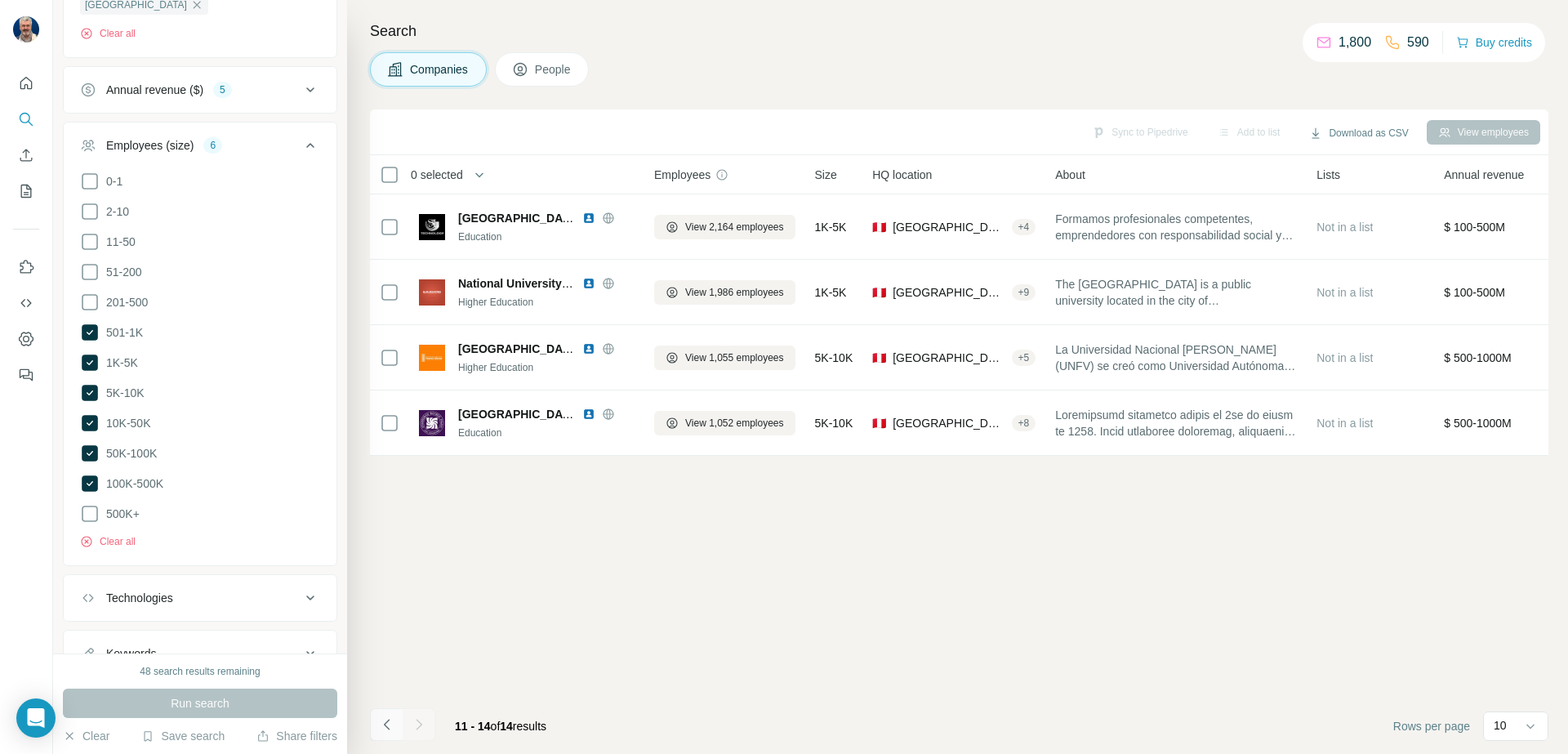
click at [391, 725] on icon "Navigate to previous page" at bounding box center [386, 724] width 16 height 16
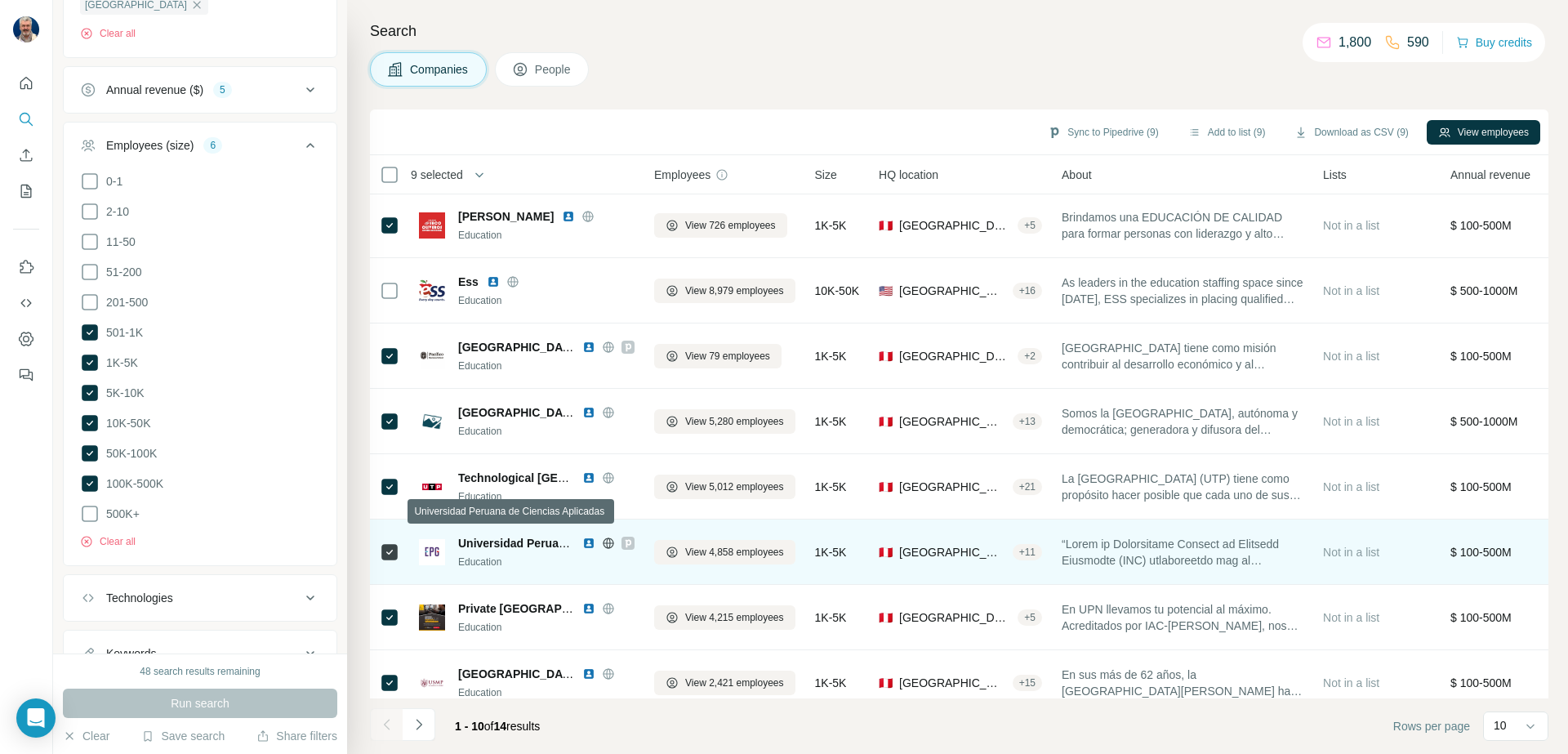
scroll to position [149, 0]
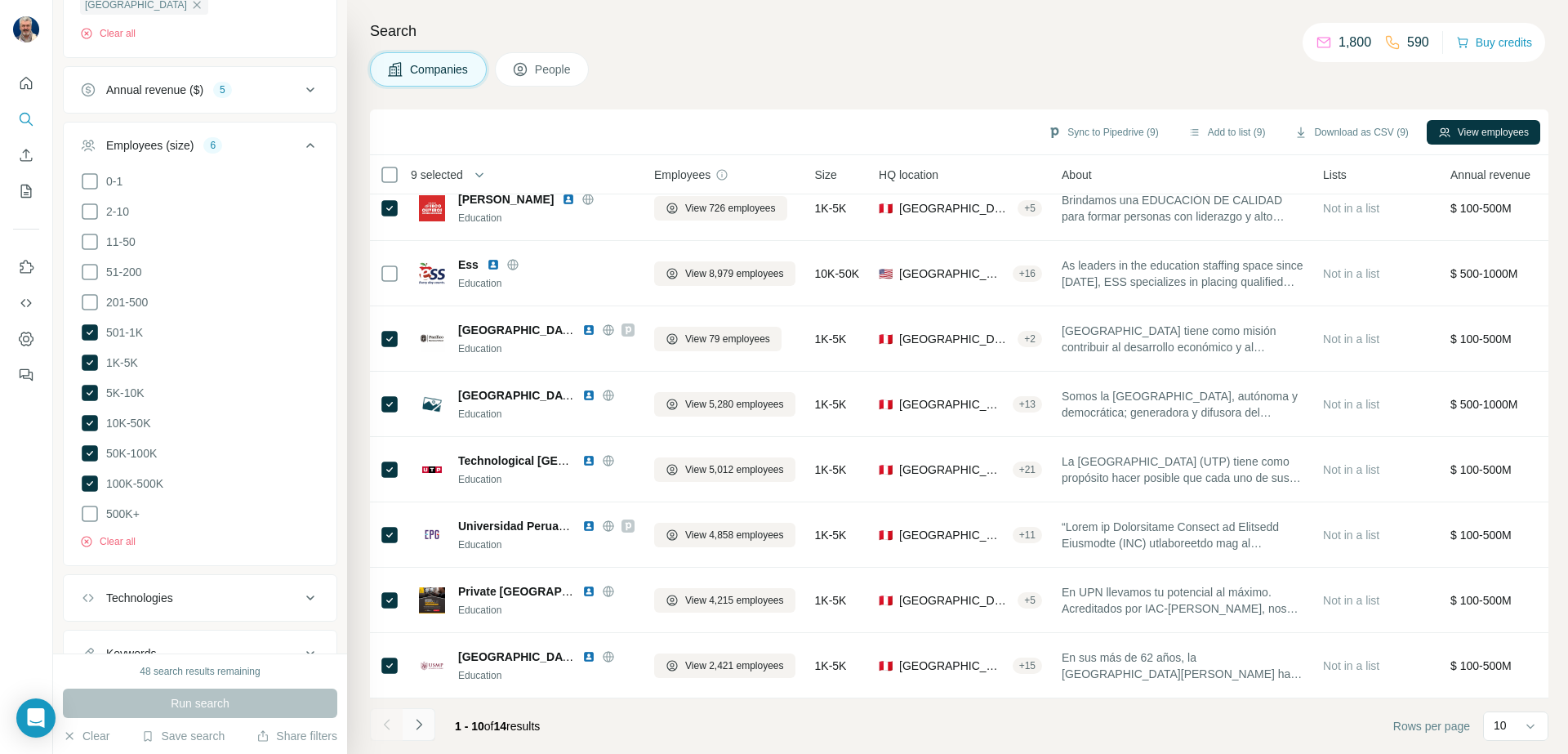
click at [424, 720] on icon "Navigate to next page" at bounding box center [418, 724] width 16 height 16
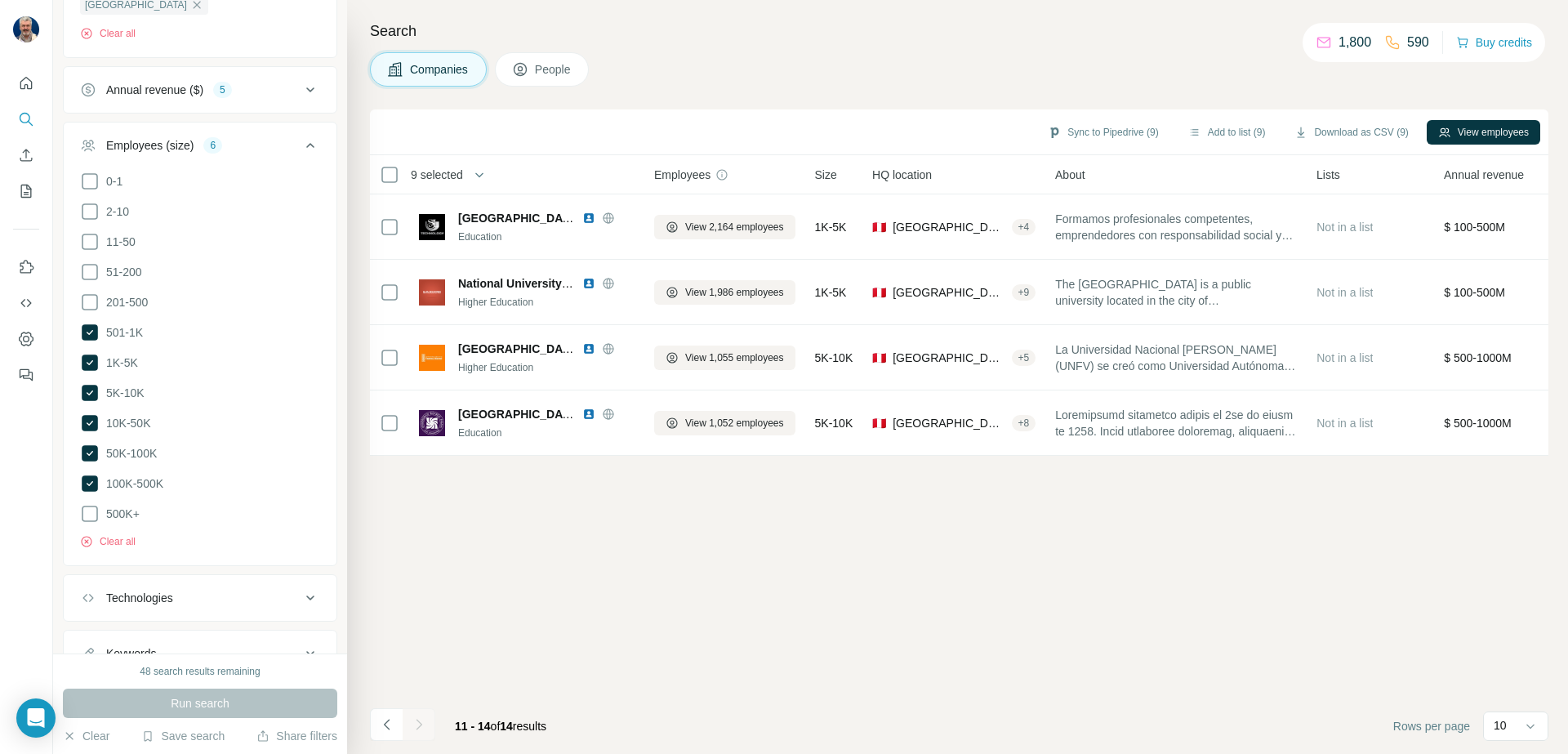
scroll to position [0, 0]
click at [387, 725] on icon "Navigate to previous page" at bounding box center [386, 724] width 16 height 16
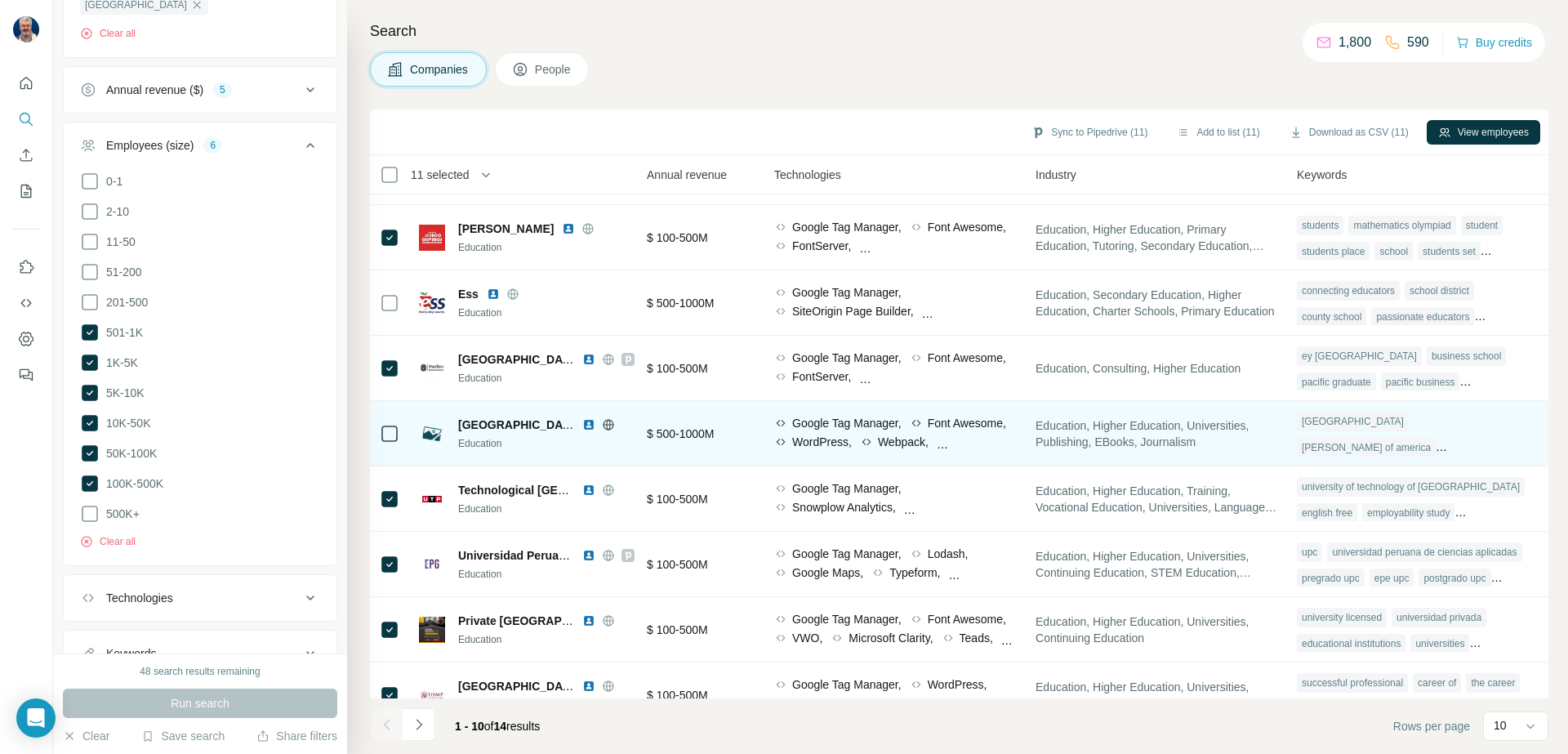
scroll to position [149, 811]
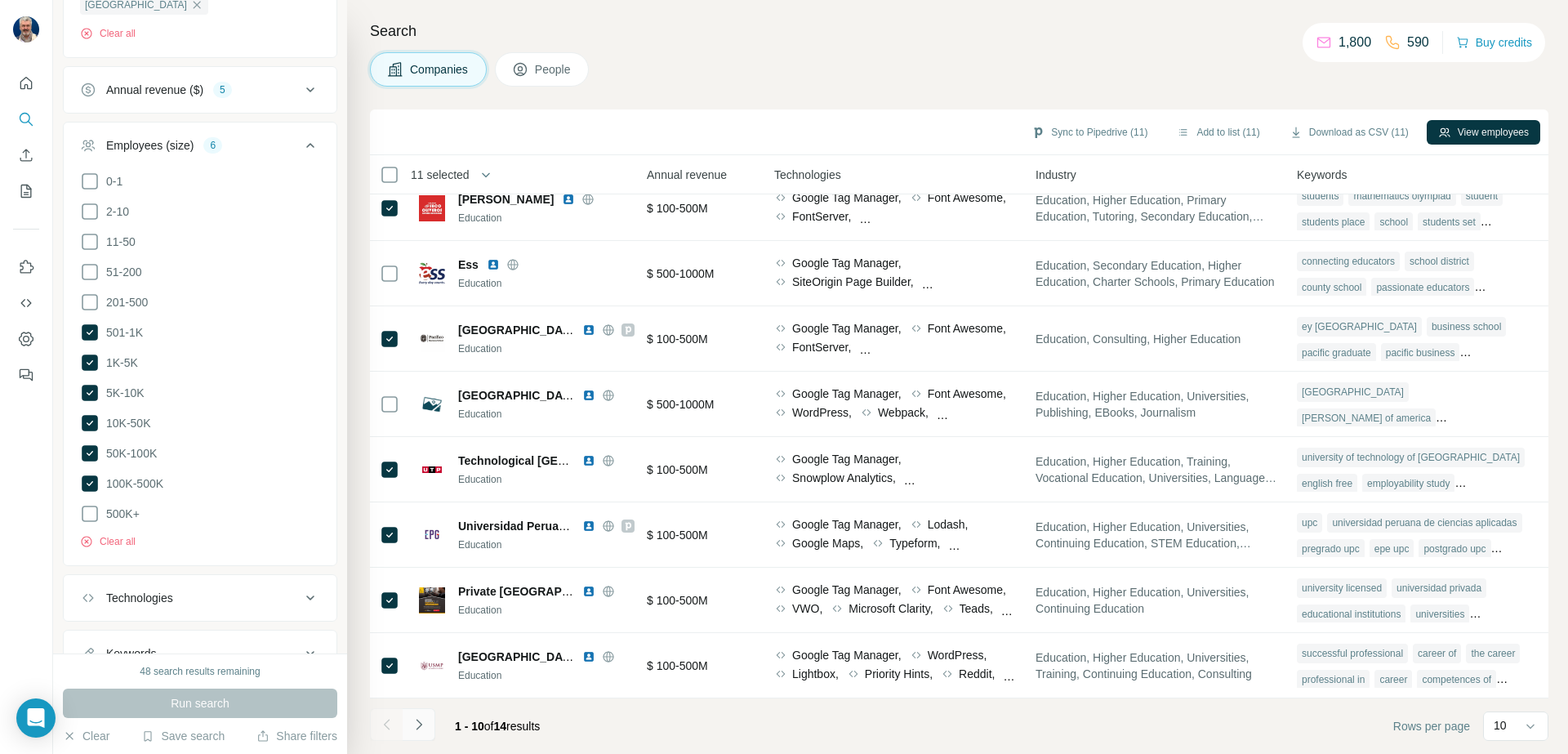
click at [423, 731] on icon "Navigate to next page" at bounding box center [418, 724] width 16 height 16
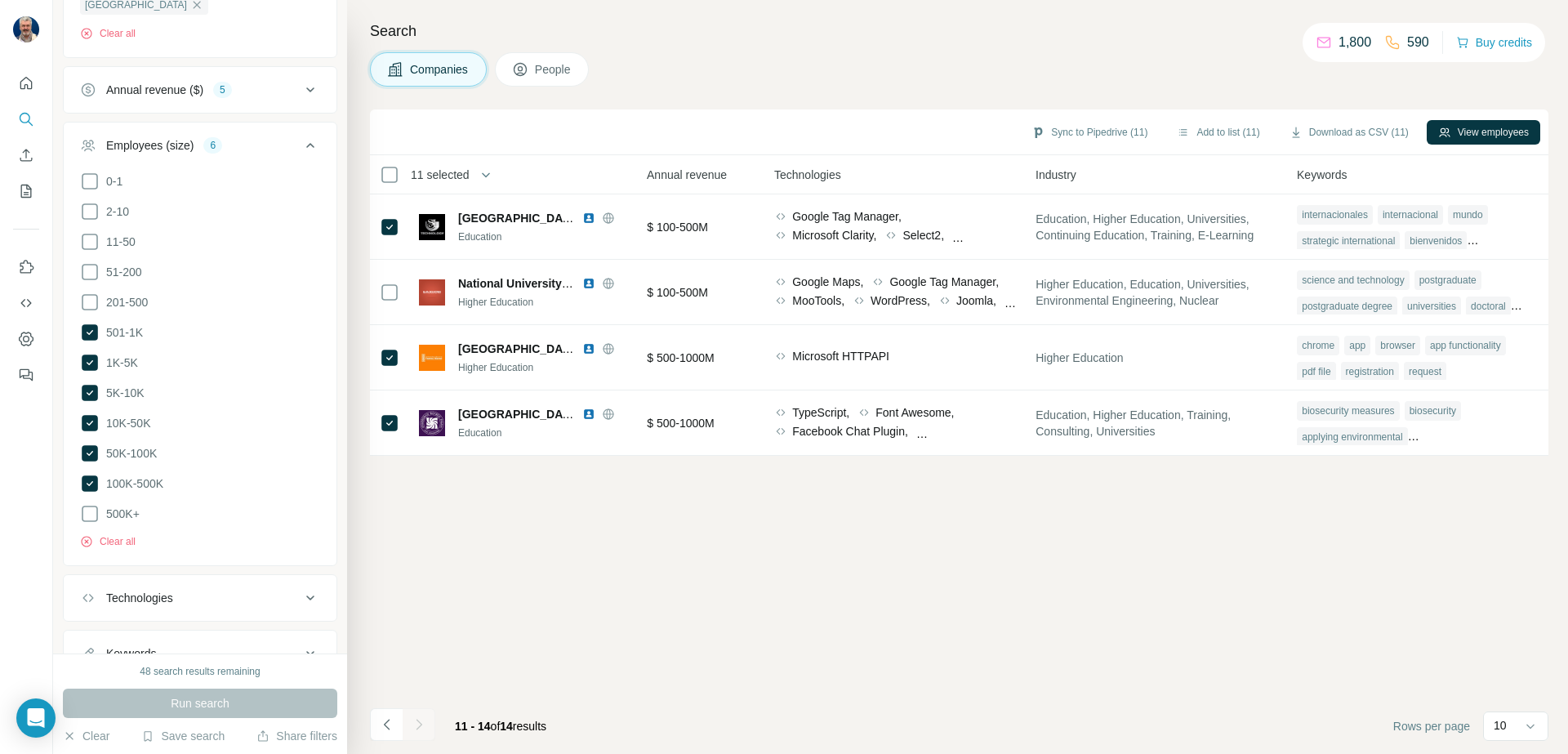
scroll to position [0, 802]
click at [1203, 130] on button "Add to list (10)" at bounding box center [1218, 132] width 105 height 24
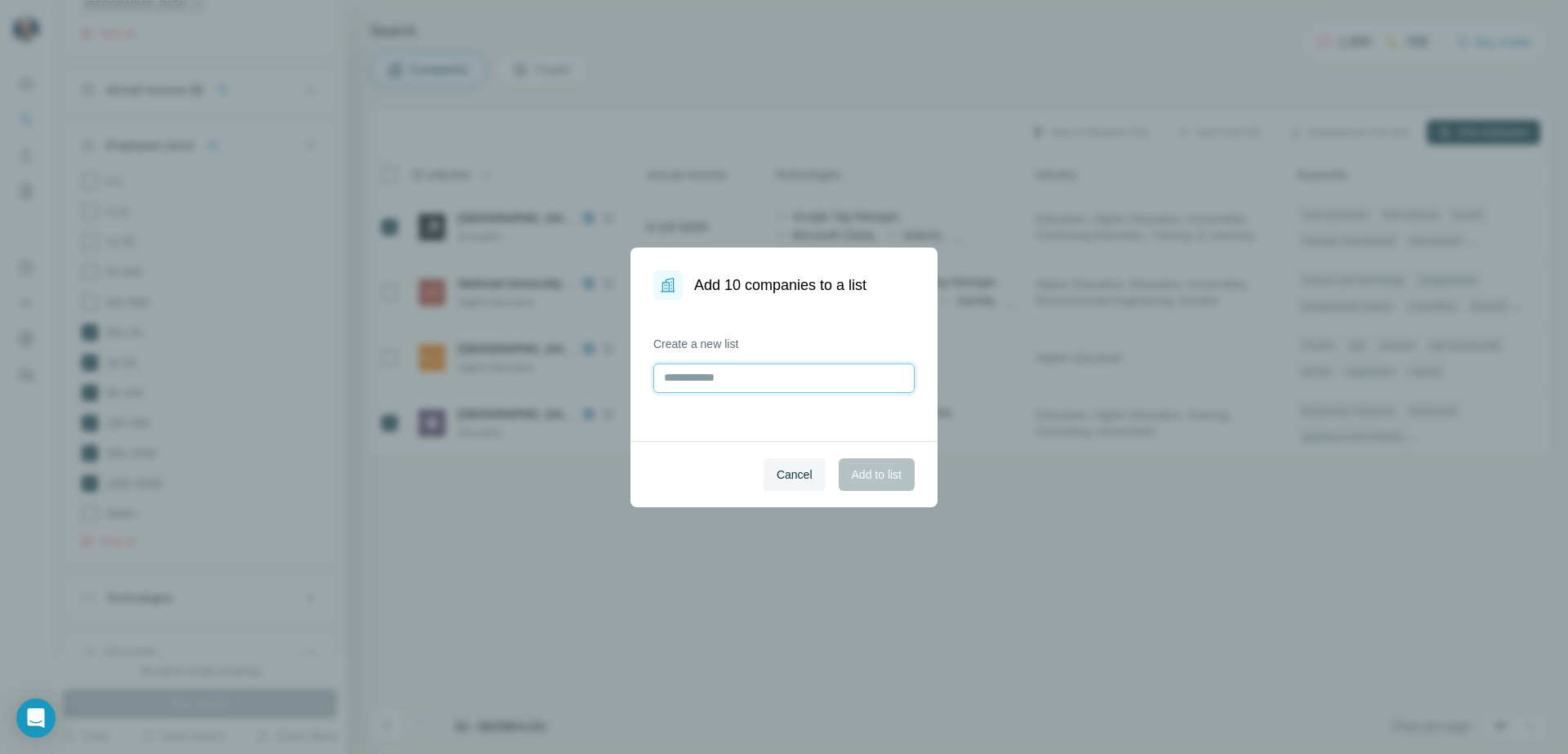
click at [807, 382] on input "text" at bounding box center [784, 378] width 261 height 29
type input "**********"
click at [886, 474] on span "Add to list" at bounding box center [877, 474] width 50 height 16
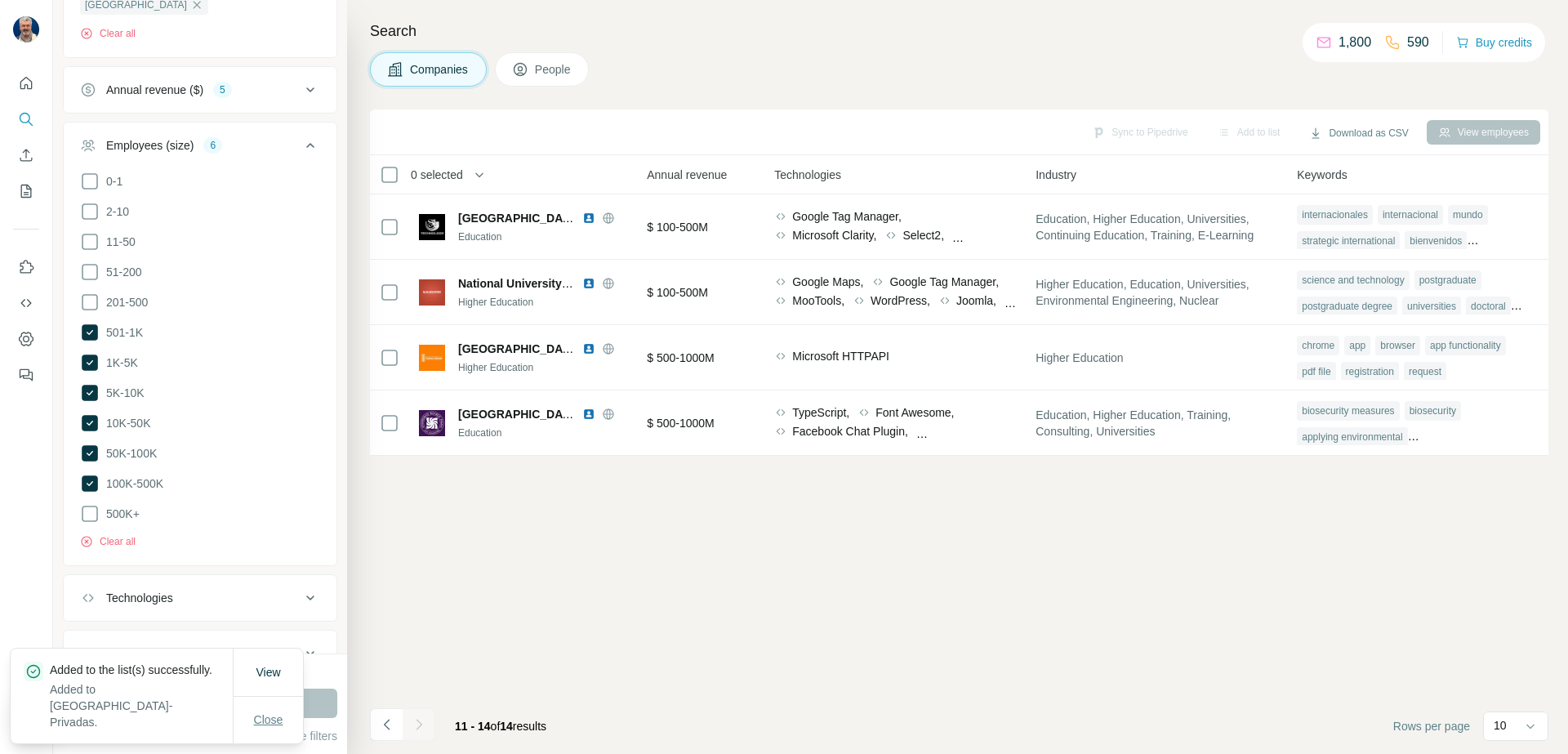
click at [275, 725] on span "Close" at bounding box center [268, 719] width 29 height 16
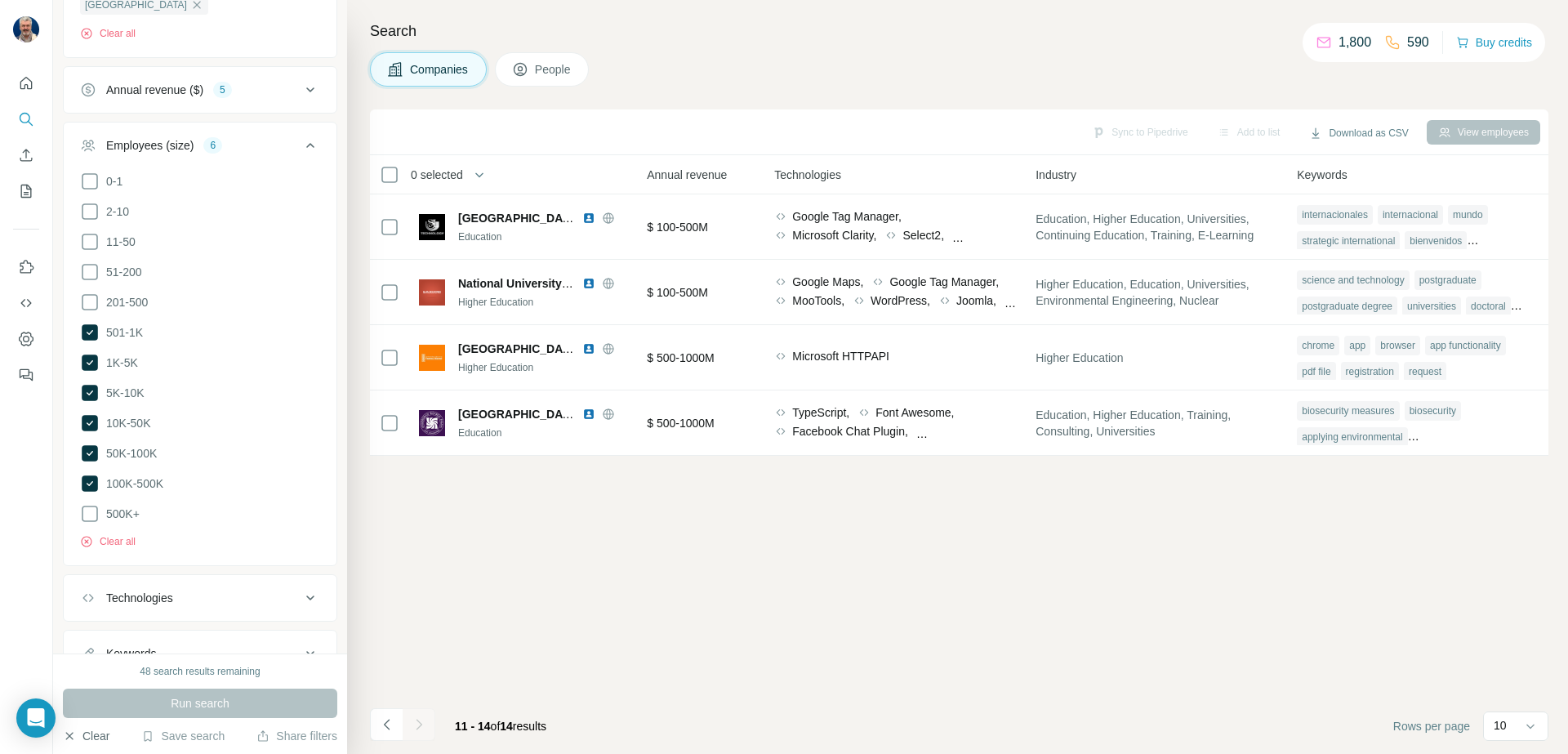
click at [92, 735] on button "Clear" at bounding box center [86, 736] width 47 height 16
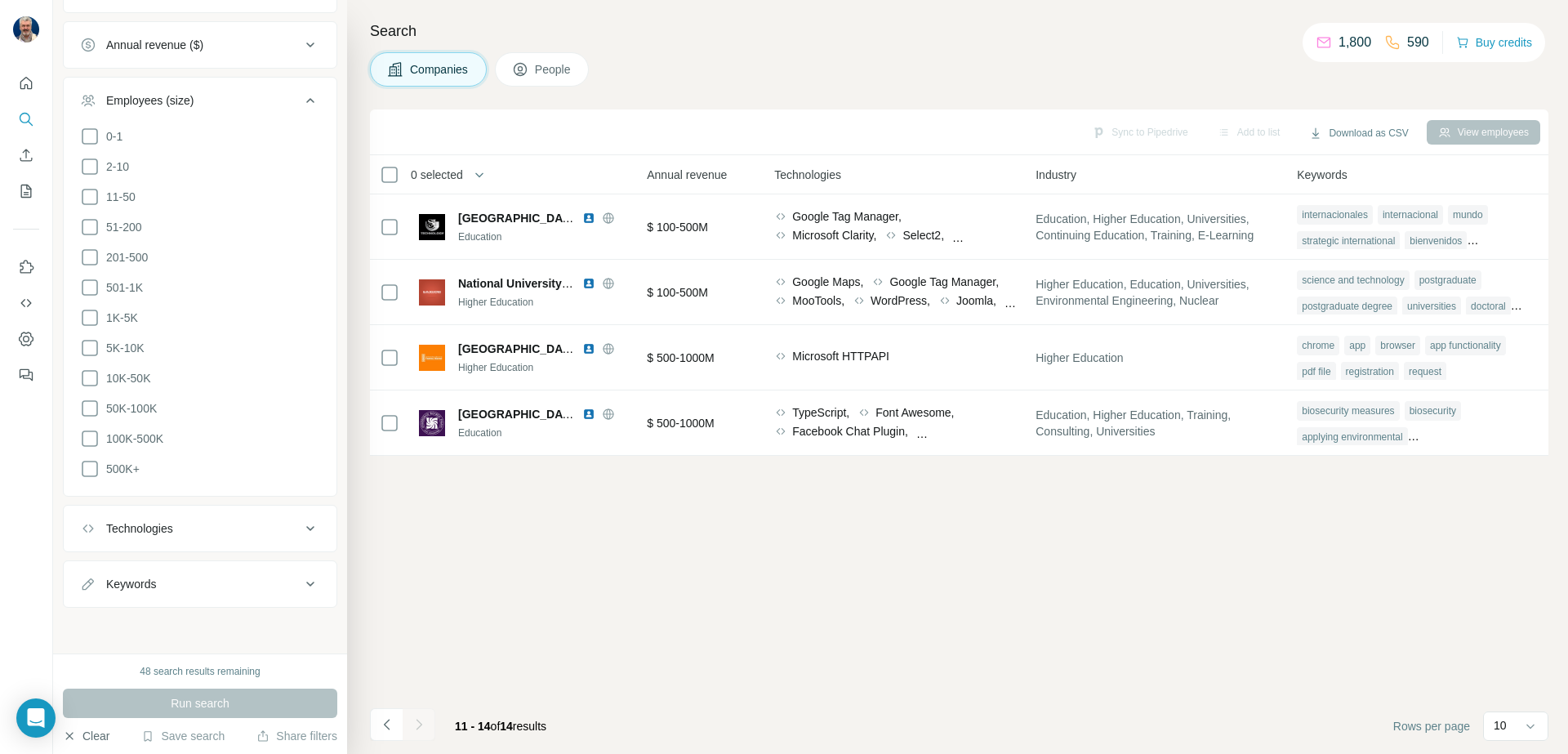
scroll to position [497, 0]
click at [28, 185] on icon "My lists" at bounding box center [26, 191] width 16 height 16
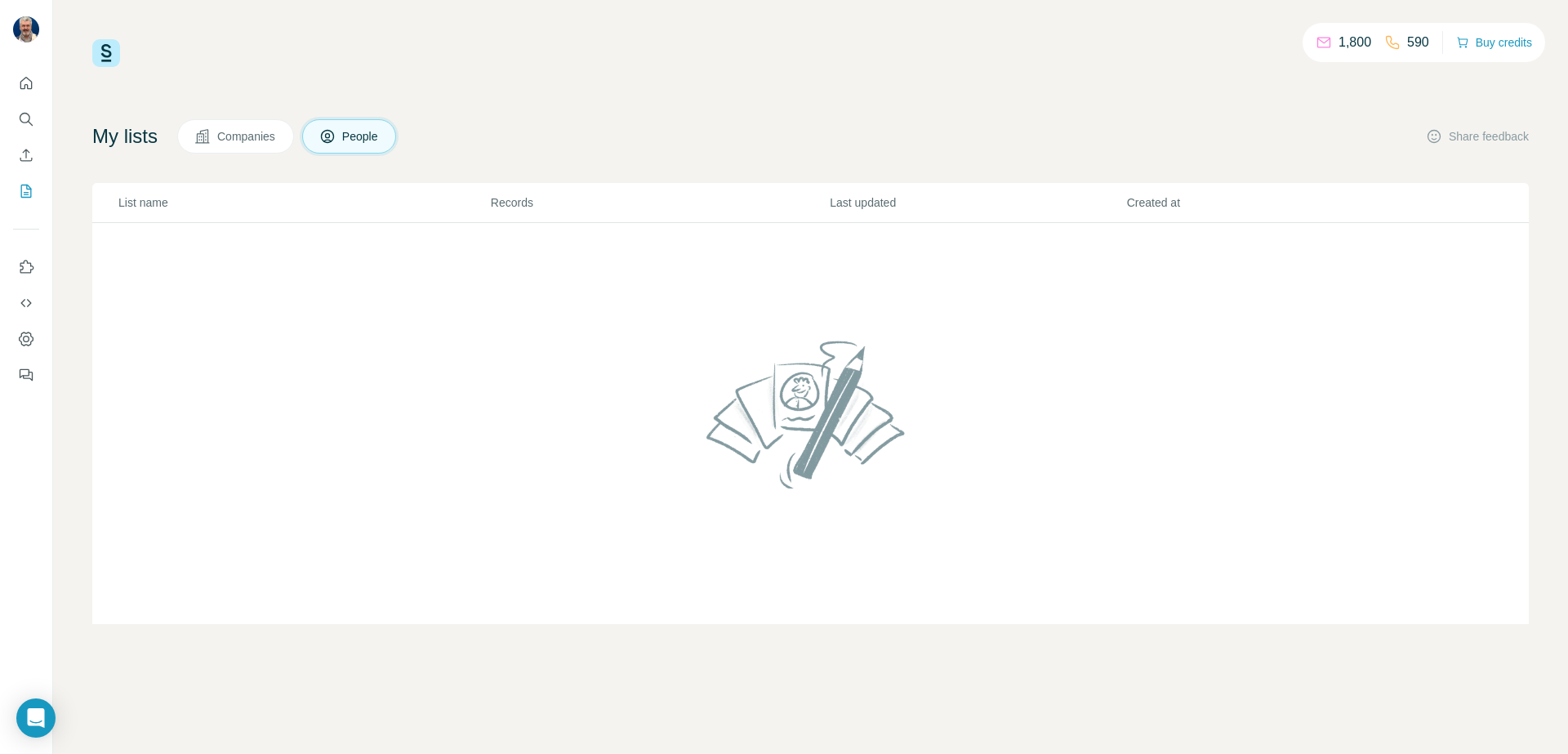
click at [270, 141] on span "Companies" at bounding box center [247, 136] width 60 height 16
click at [363, 144] on span "People" at bounding box center [361, 136] width 38 height 16
click at [270, 149] on button "Companies" at bounding box center [235, 136] width 116 height 35
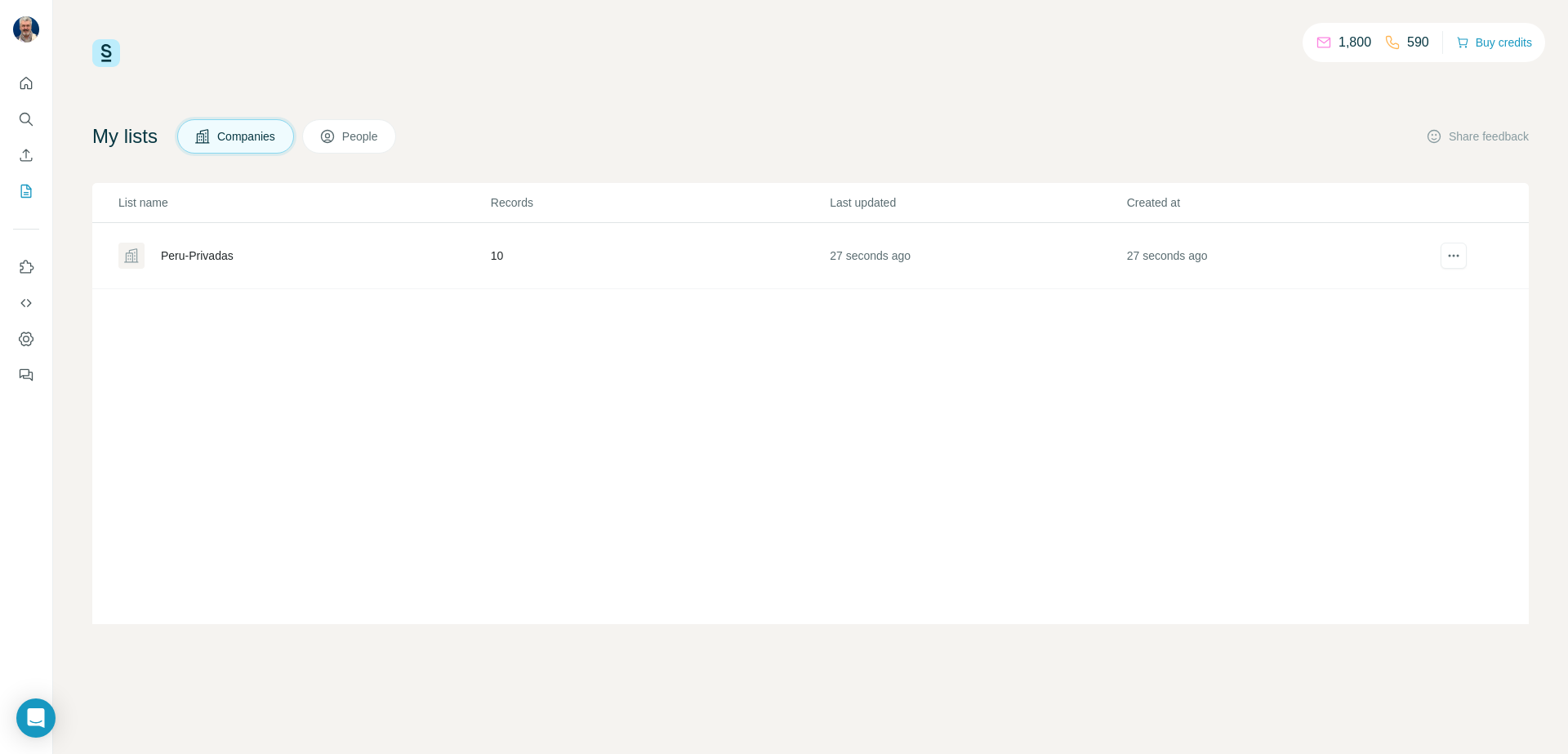
click at [230, 252] on div "Peru-Privadas" at bounding box center [198, 255] width 72 height 16
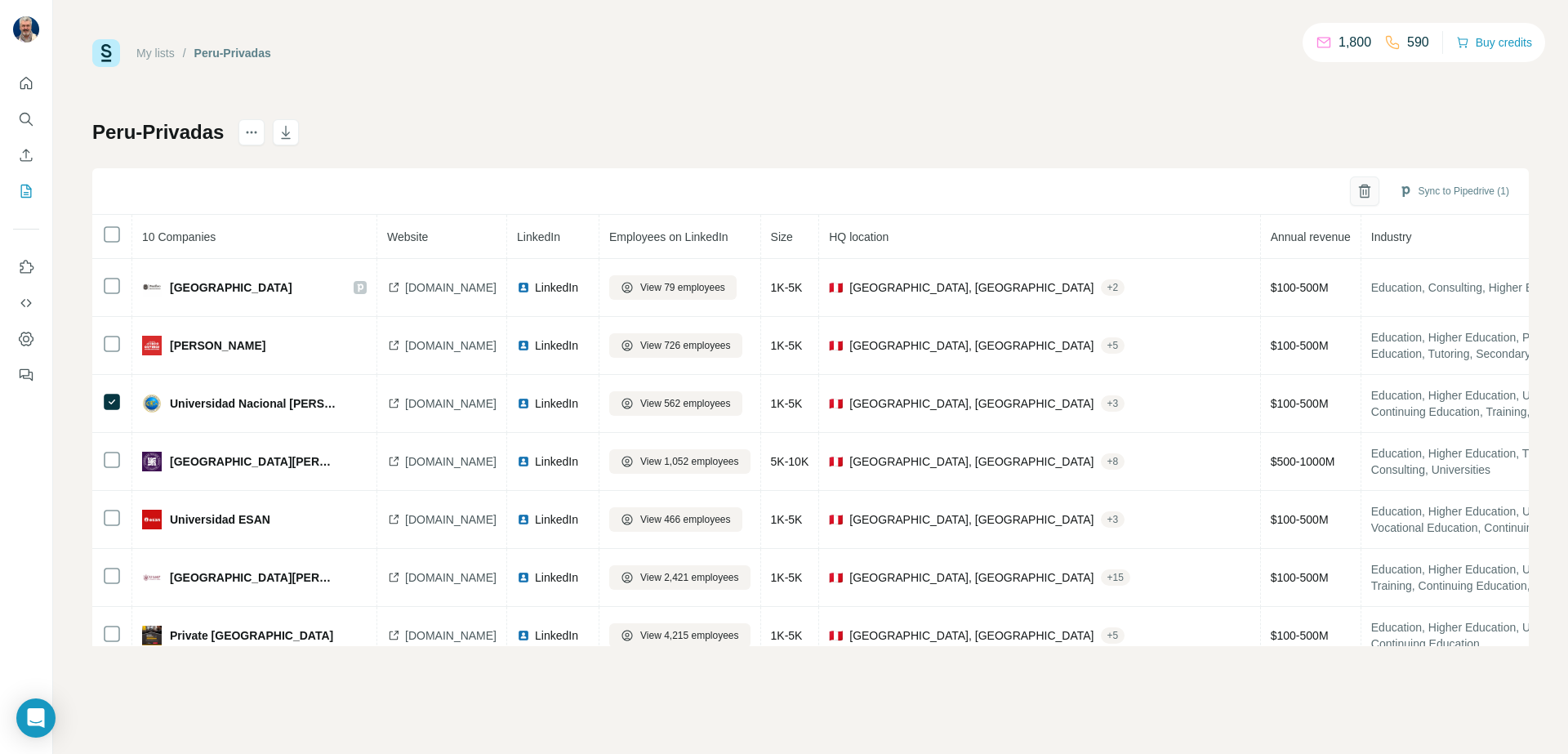
click at [1365, 186] on icon "button" at bounding box center [1364, 191] width 16 height 16
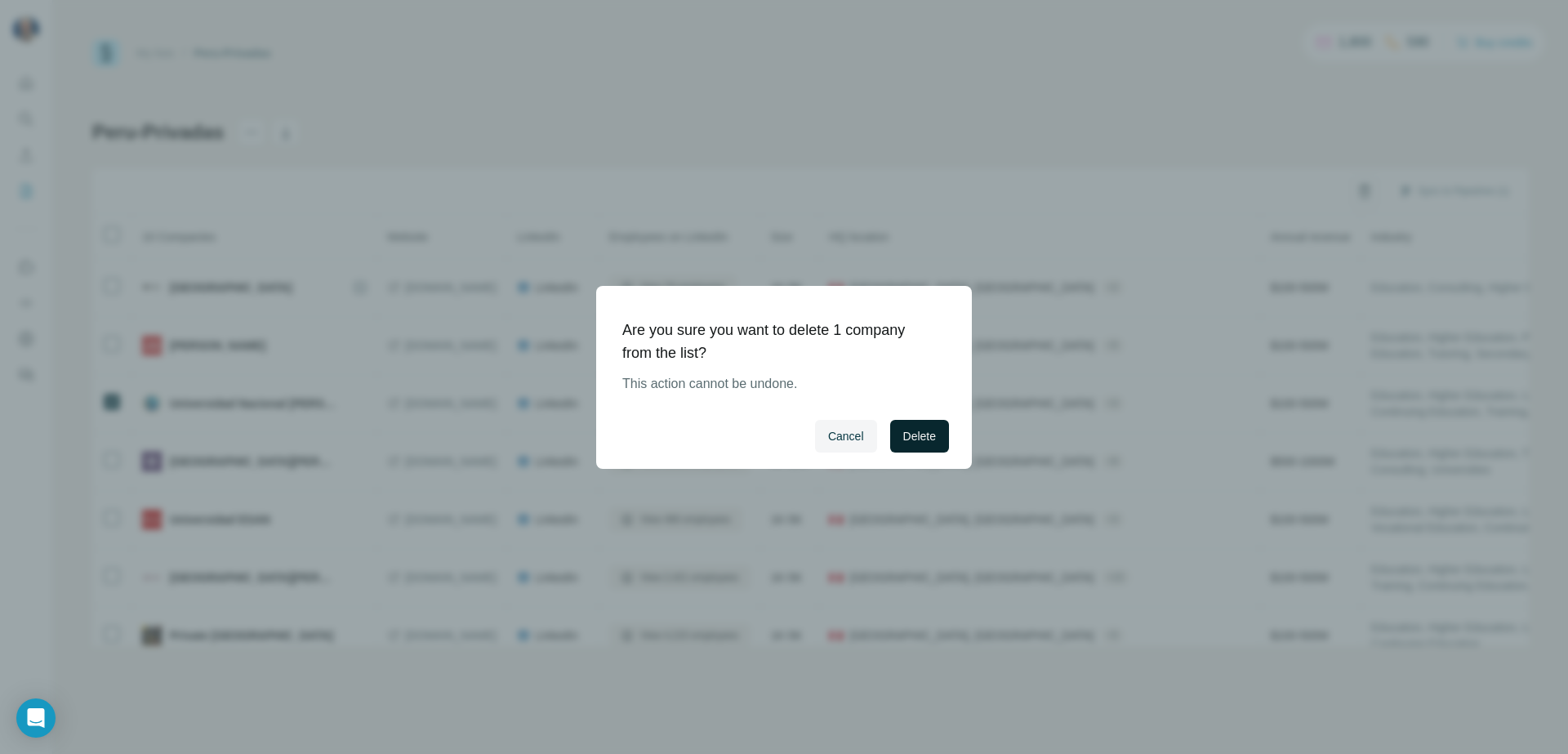
click at [918, 423] on button "Delete" at bounding box center [919, 437] width 59 height 33
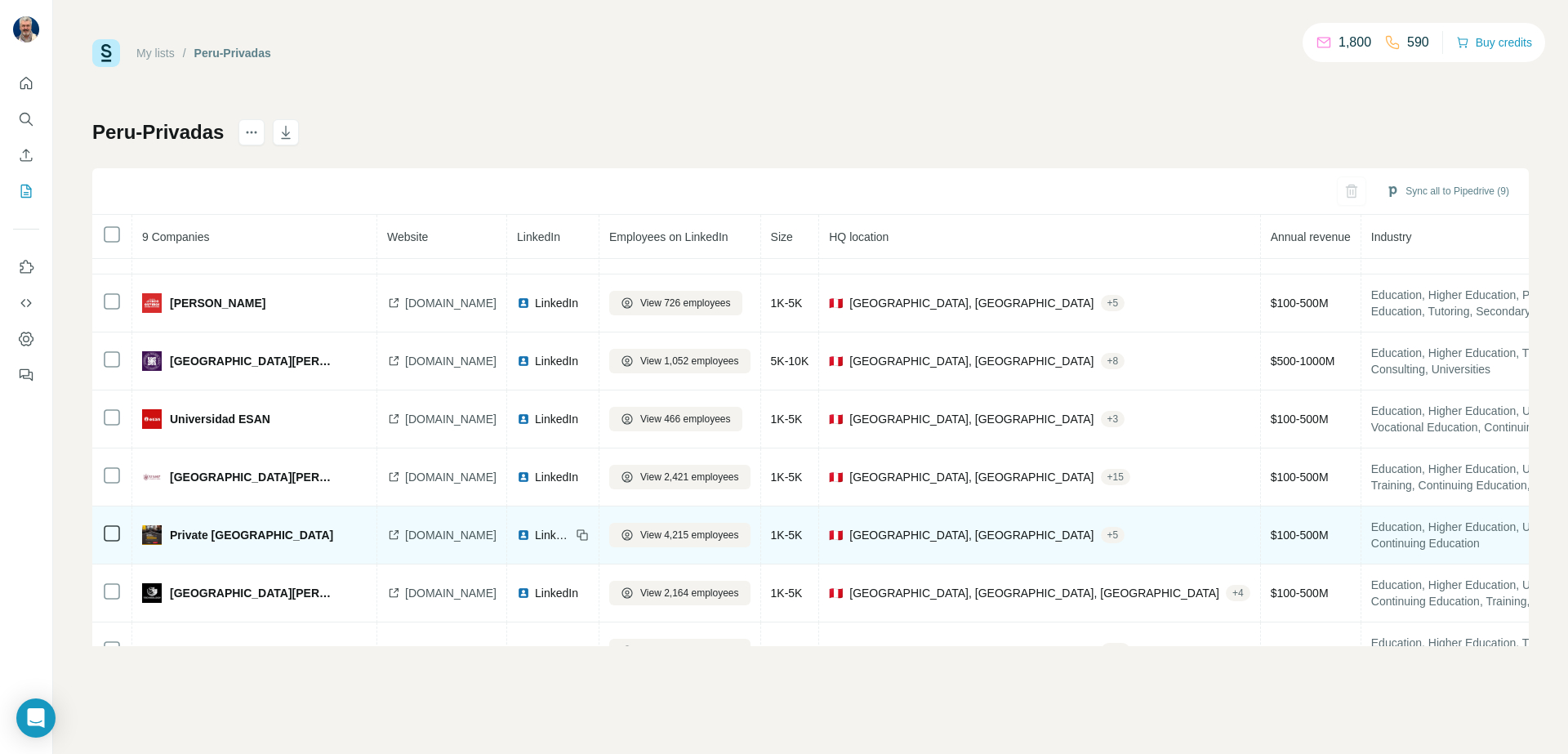
scroll to position [48, 0]
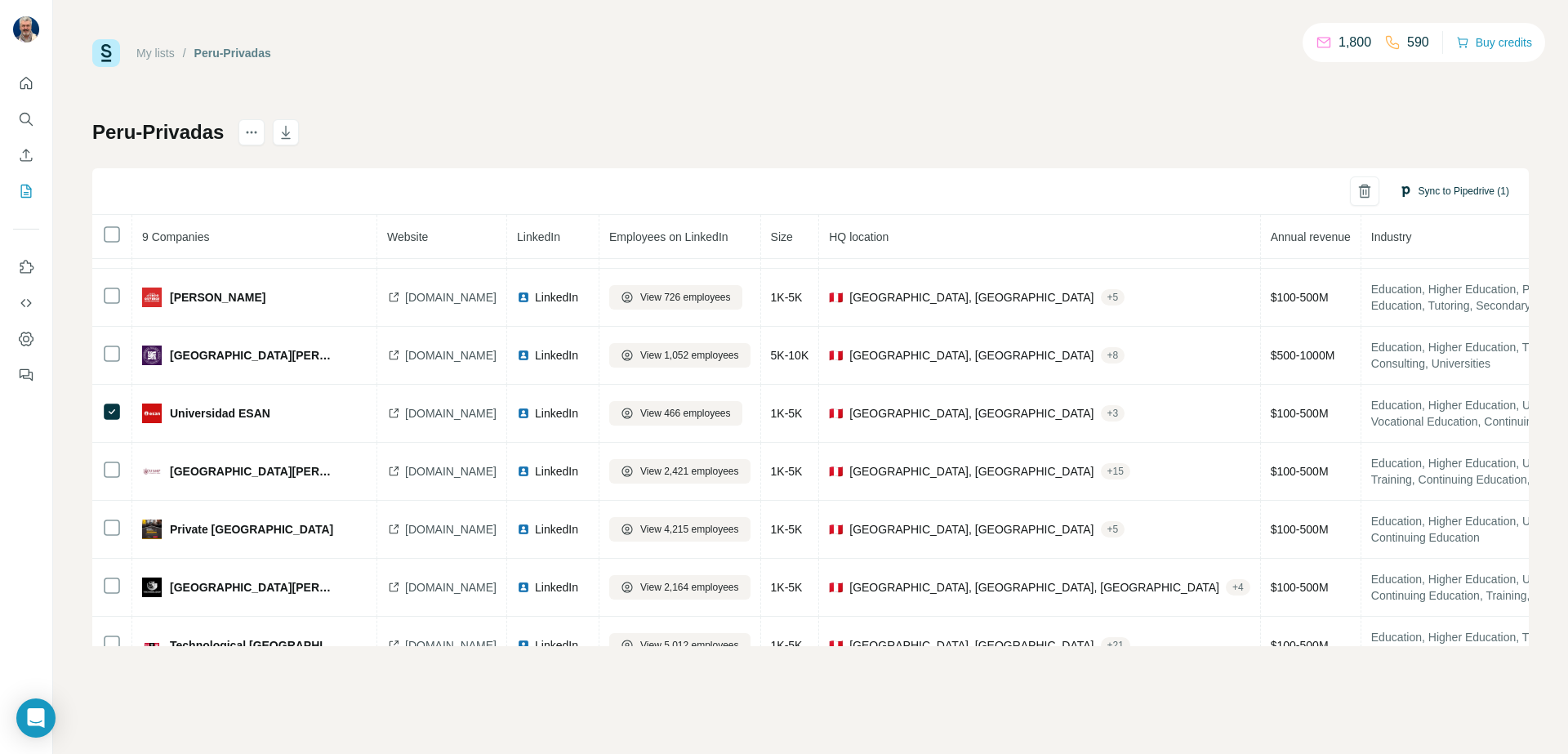
click at [1444, 189] on button "Sync to Pipedrive (1)" at bounding box center [1454, 191] width 133 height 24
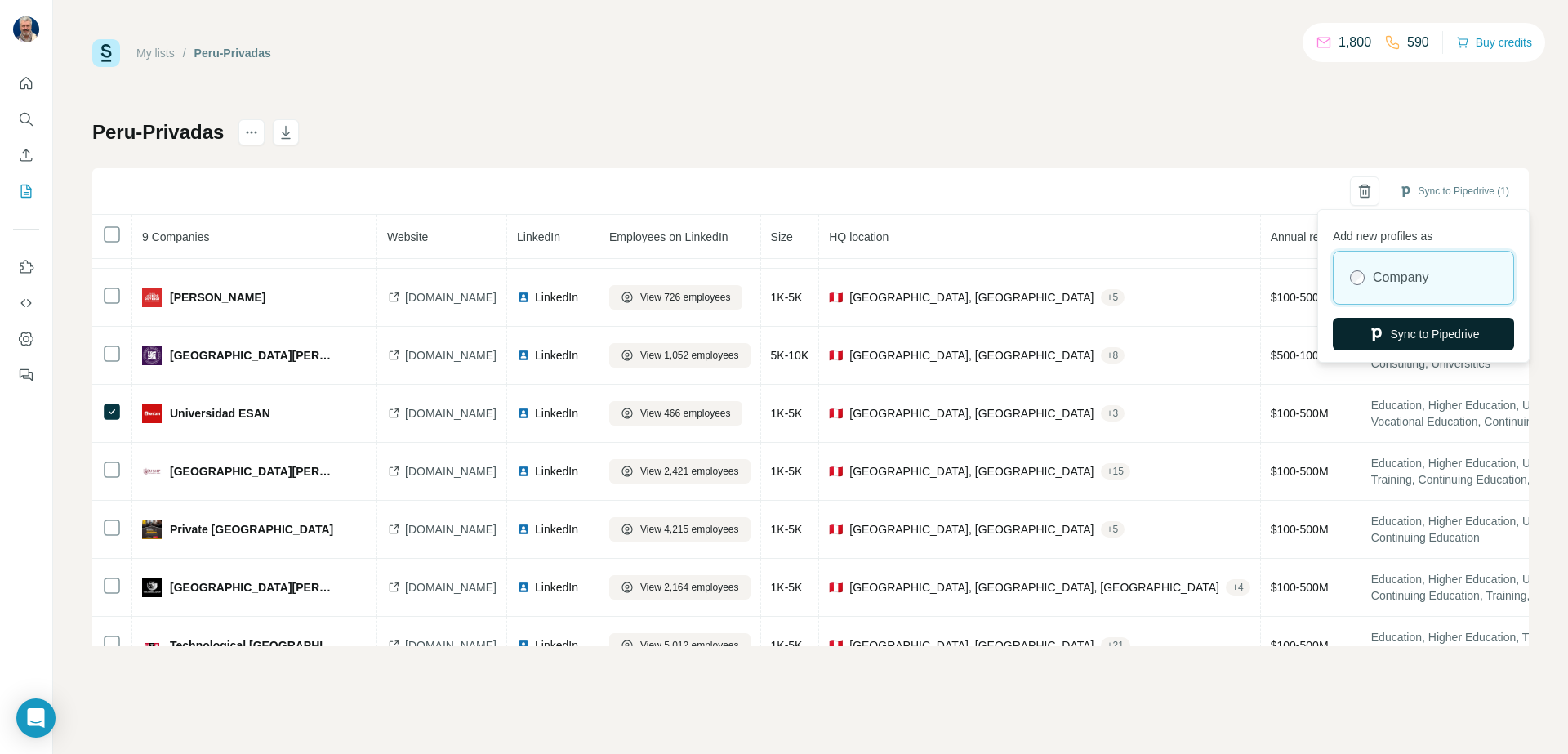
click at [1414, 344] on button "Sync to Pipedrive" at bounding box center [1423, 334] width 181 height 33
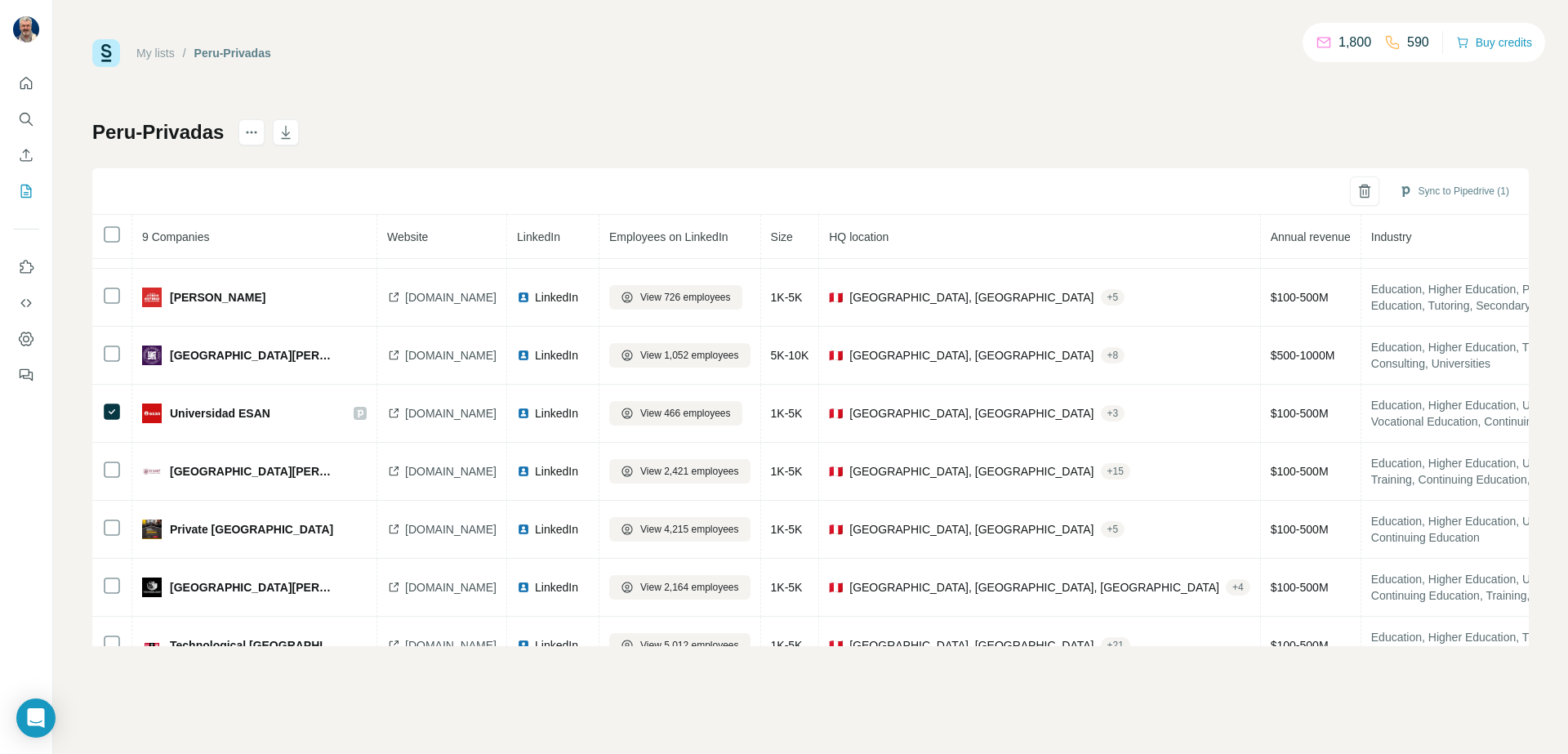
click at [945, 153] on div "Peru-Privadas Sync to Pipedrive (1) 9 Companies Website LinkedIn Employees on L…" at bounding box center [811, 382] width 1437 height 527
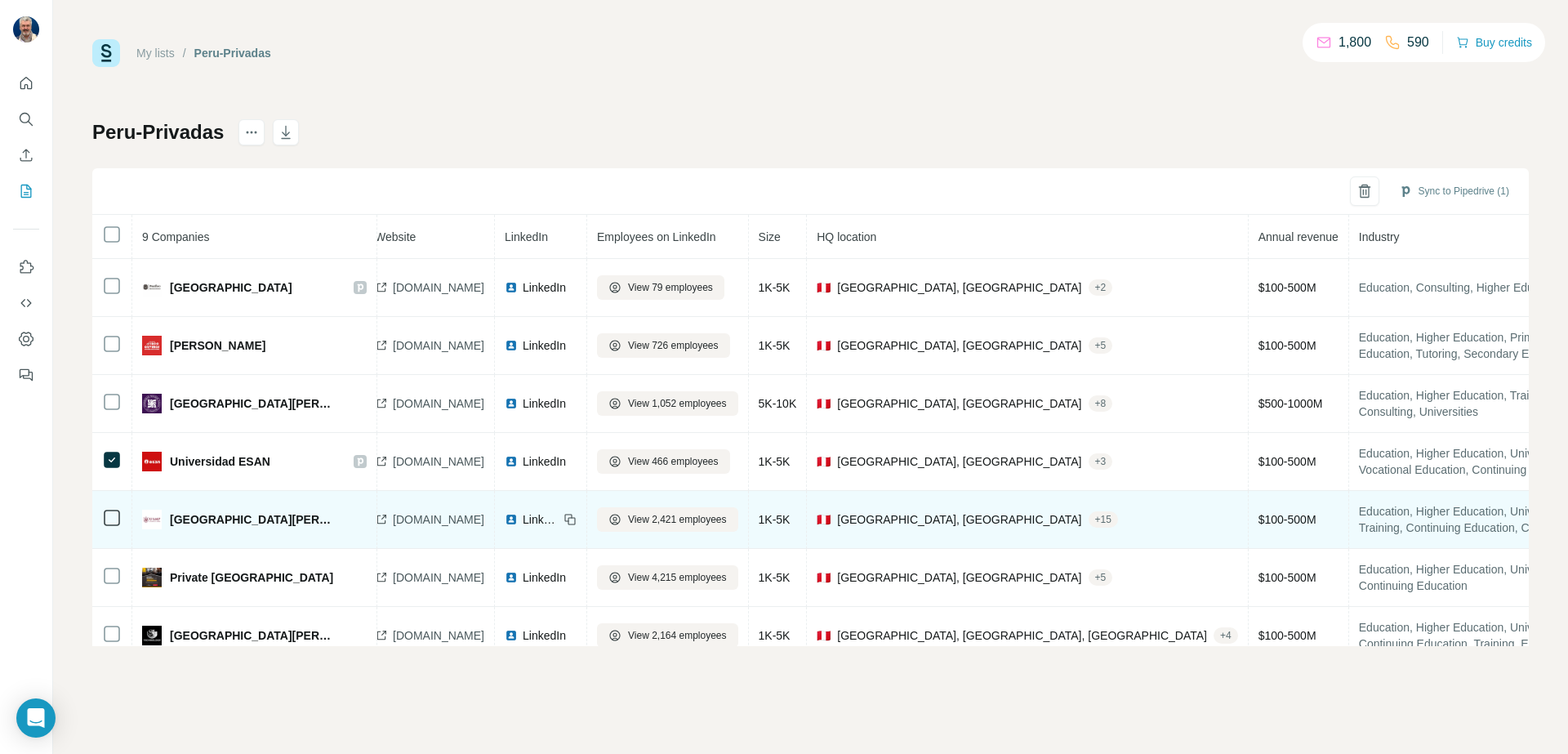
scroll to position [0, 0]
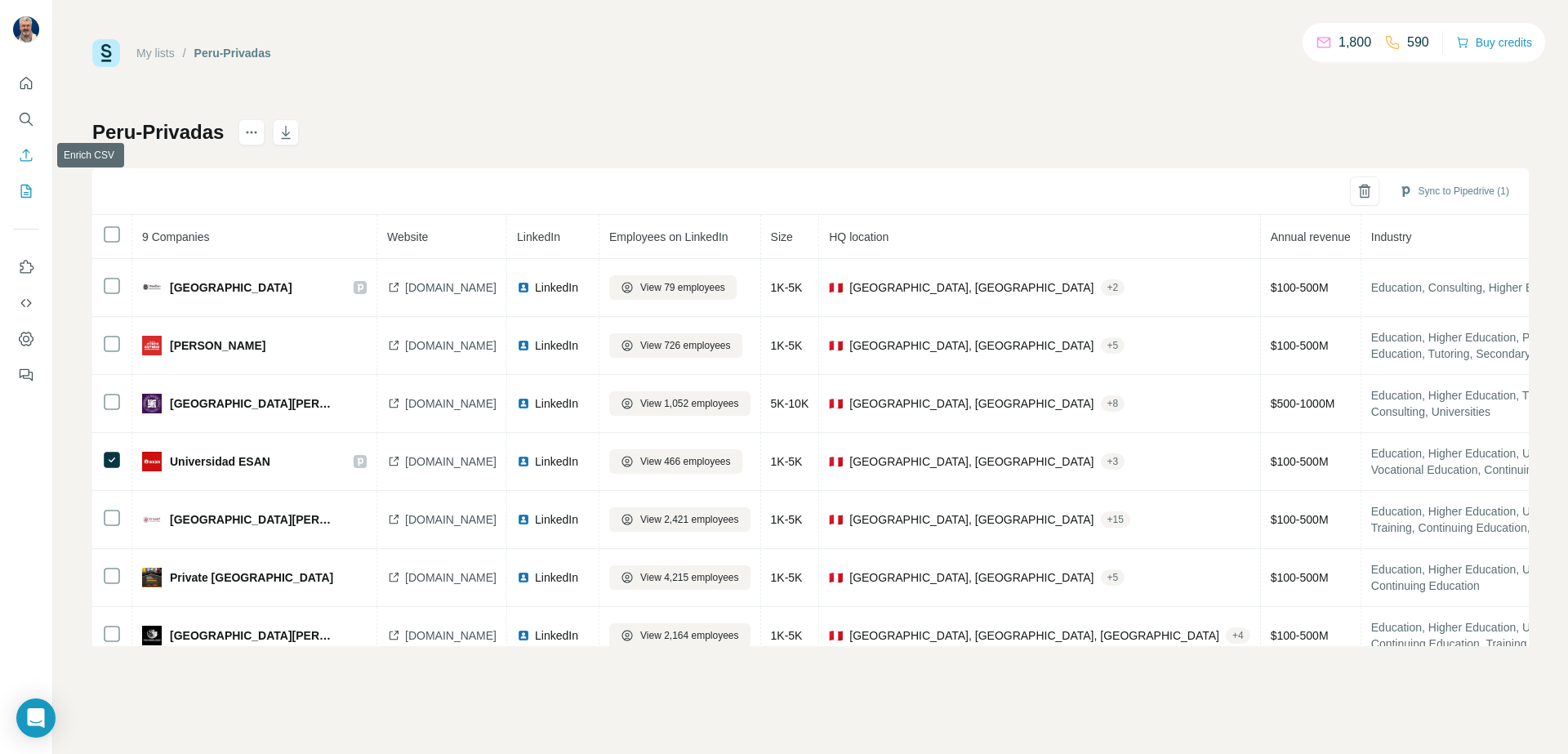
click at [32, 156] on icon "Enrich CSV" at bounding box center [26, 154] width 16 height 16
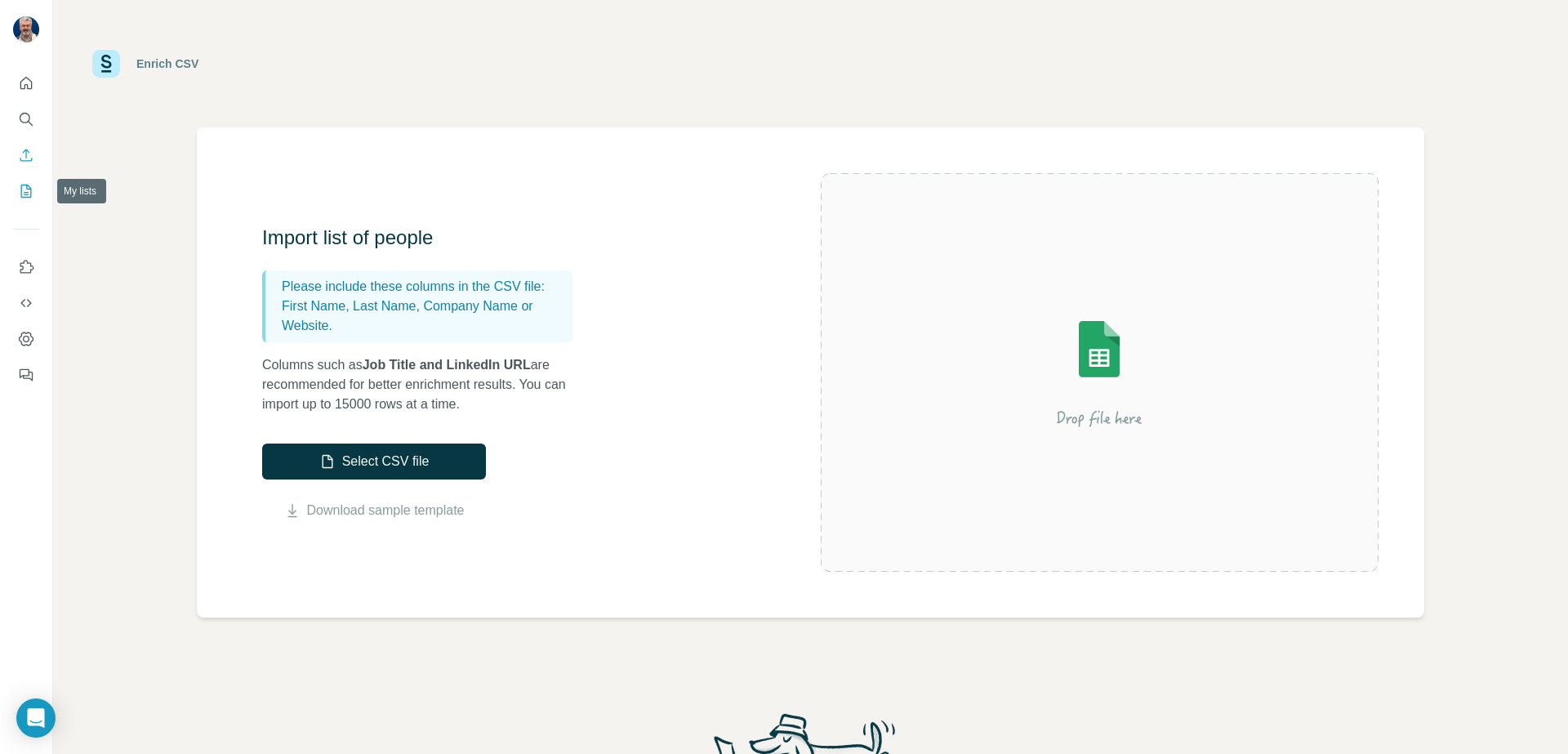
click at [34, 186] on button "My lists" at bounding box center [26, 192] width 26 height 29
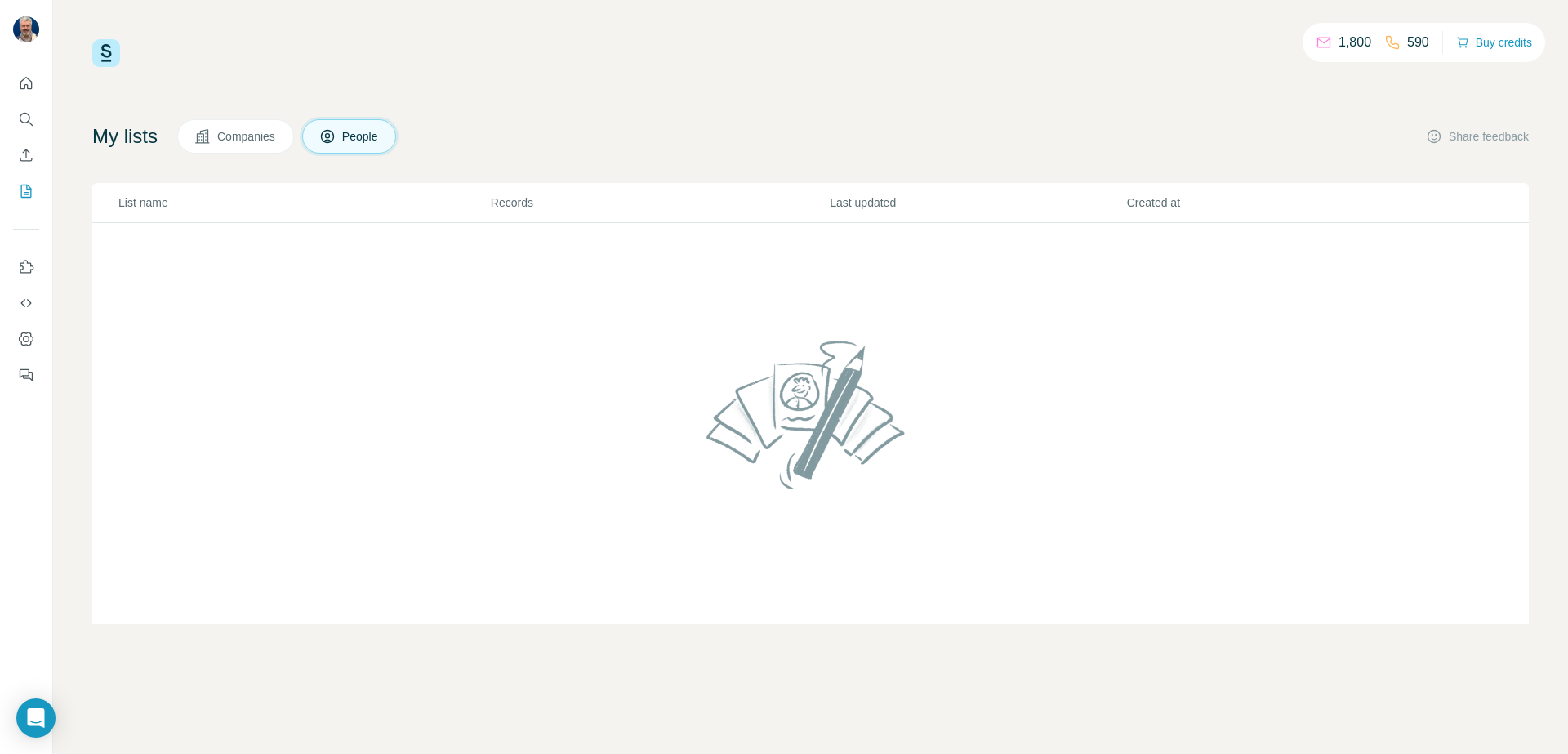
click at [262, 145] on button "Companies" at bounding box center [235, 136] width 116 height 35
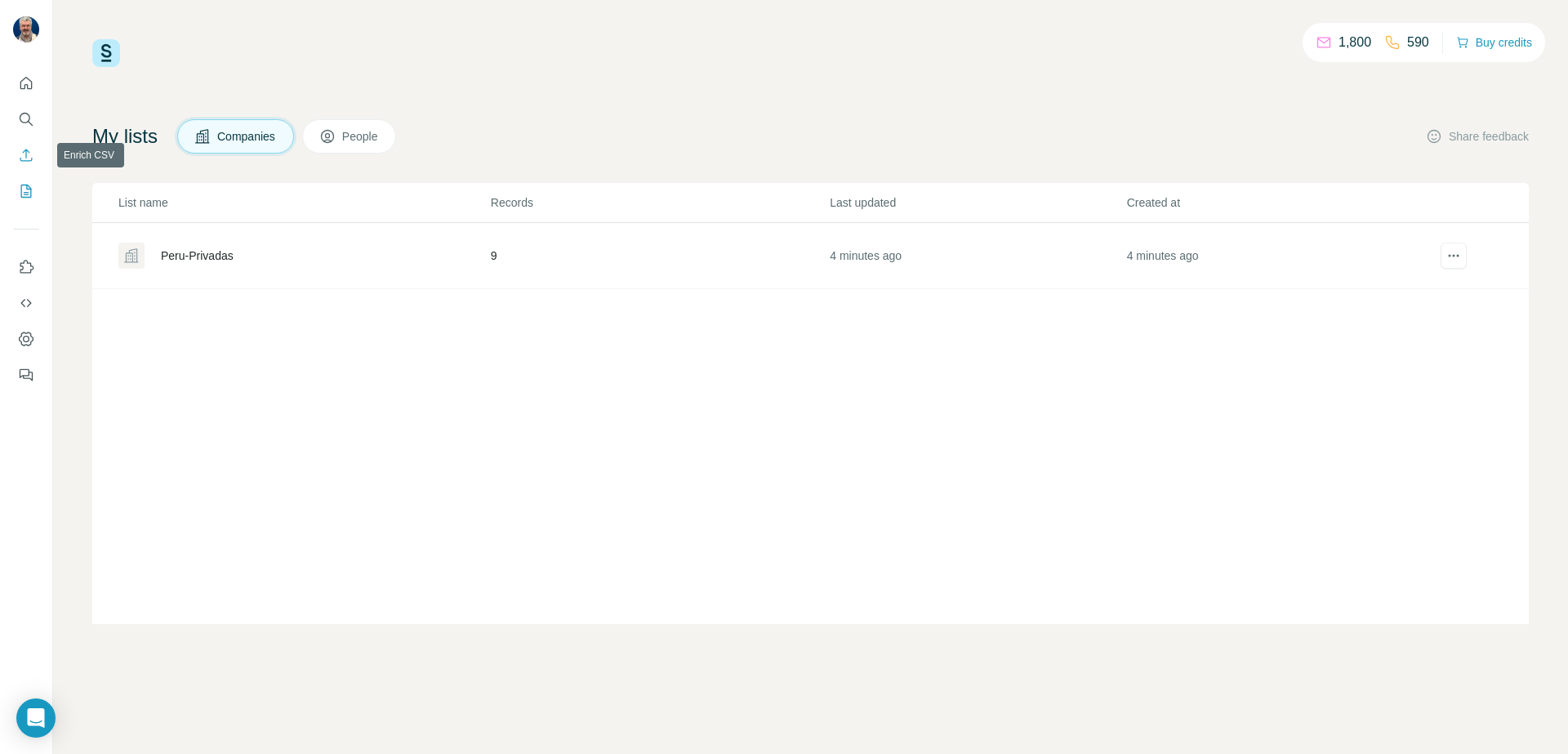
click at [25, 156] on icon "Enrich CSV" at bounding box center [27, 154] width 12 height 12
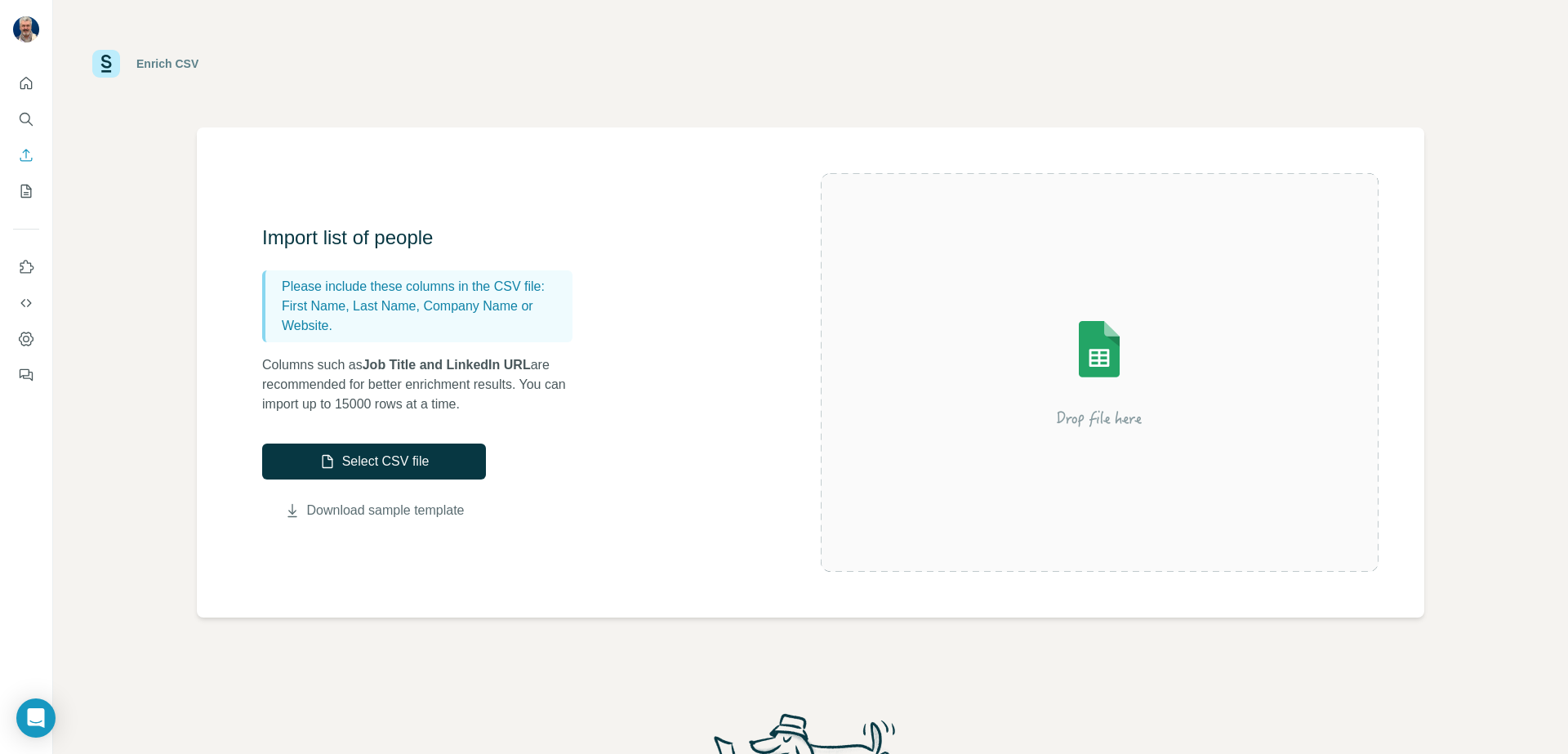
click at [398, 515] on link "Download sample template" at bounding box center [386, 510] width 158 height 20
